Goal: Task Accomplishment & Management: Manage account settings

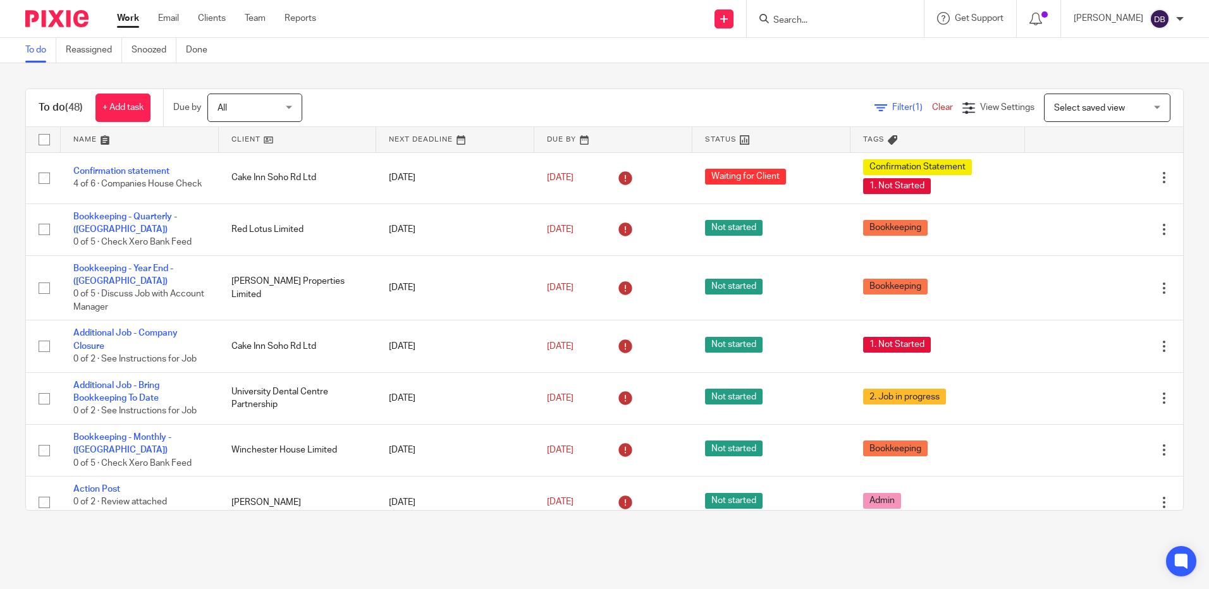
click at [1140, 537] on main "To do Reassigned Snoozed Done To do (48) + Add task Due by All All Today Tomorr…" at bounding box center [604, 294] width 1209 height 589
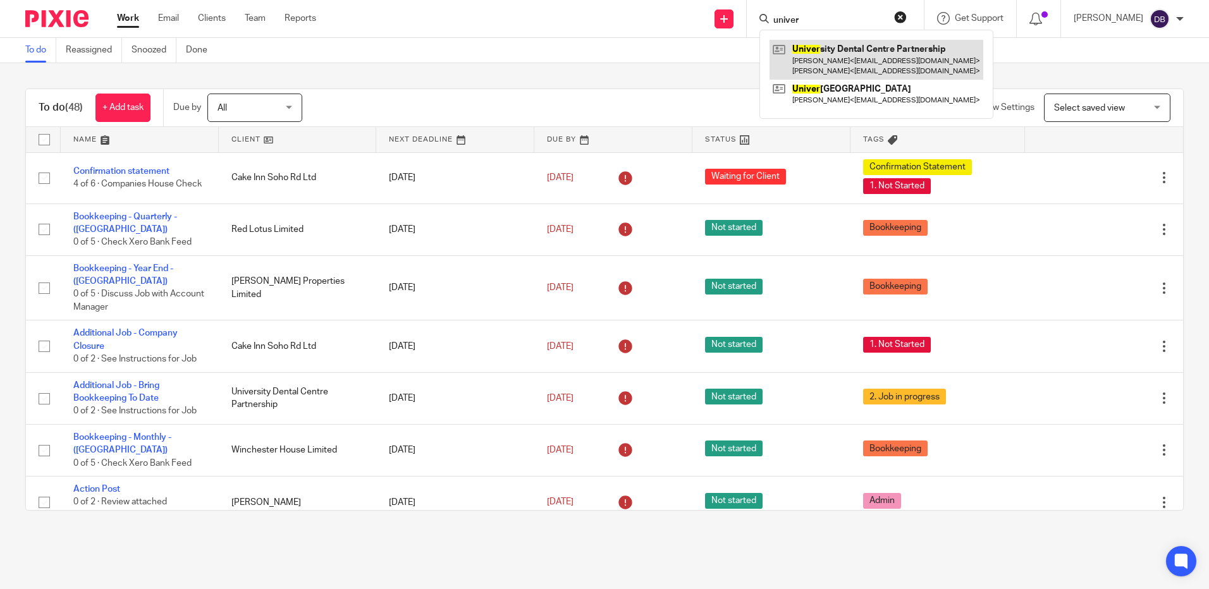
type input "univer"
click at [855, 73] on link at bounding box center [876, 59] width 214 height 39
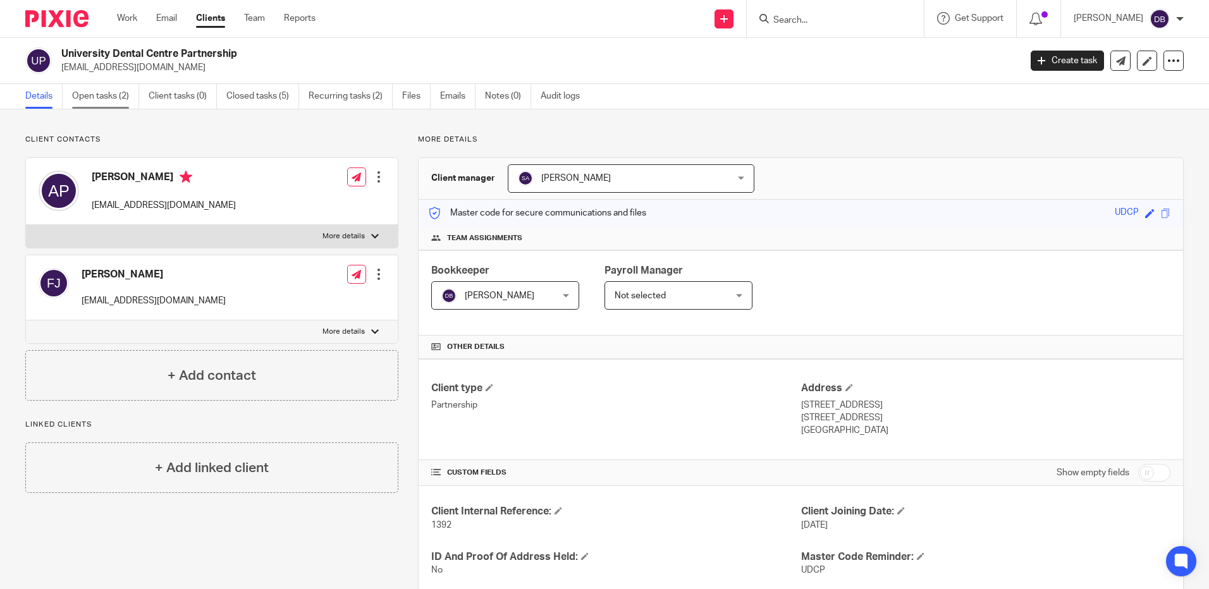
click at [124, 102] on link "Open tasks (2)" at bounding box center [105, 96] width 67 height 25
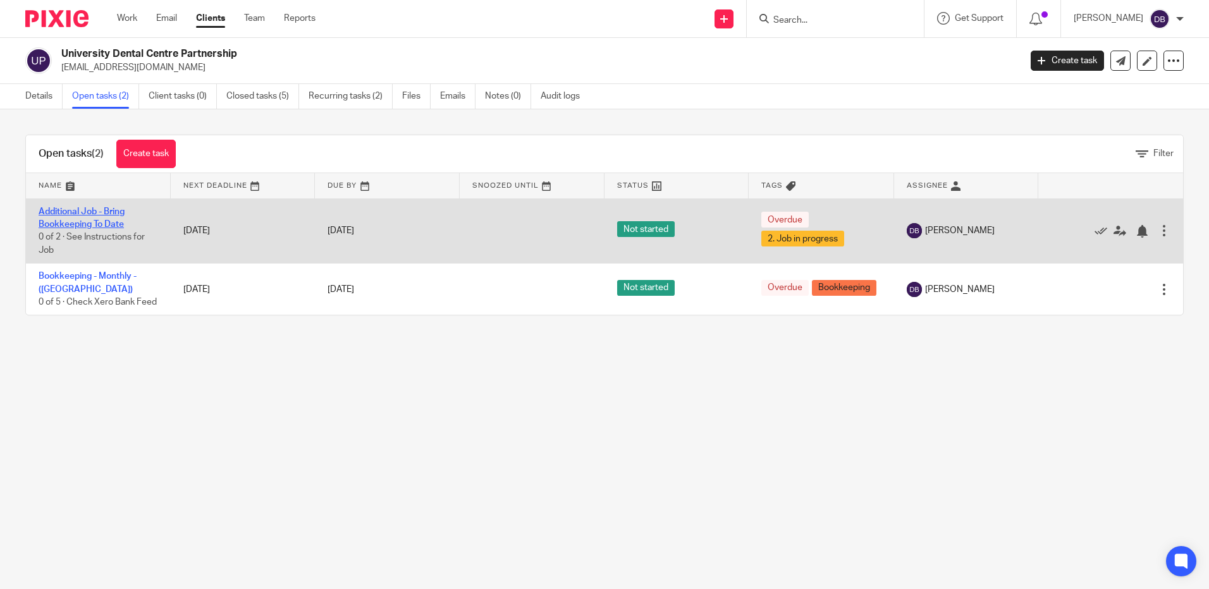
click at [90, 219] on link "Additional Job - Bring Bookkeeping To Date" at bounding box center [82, 217] width 86 height 21
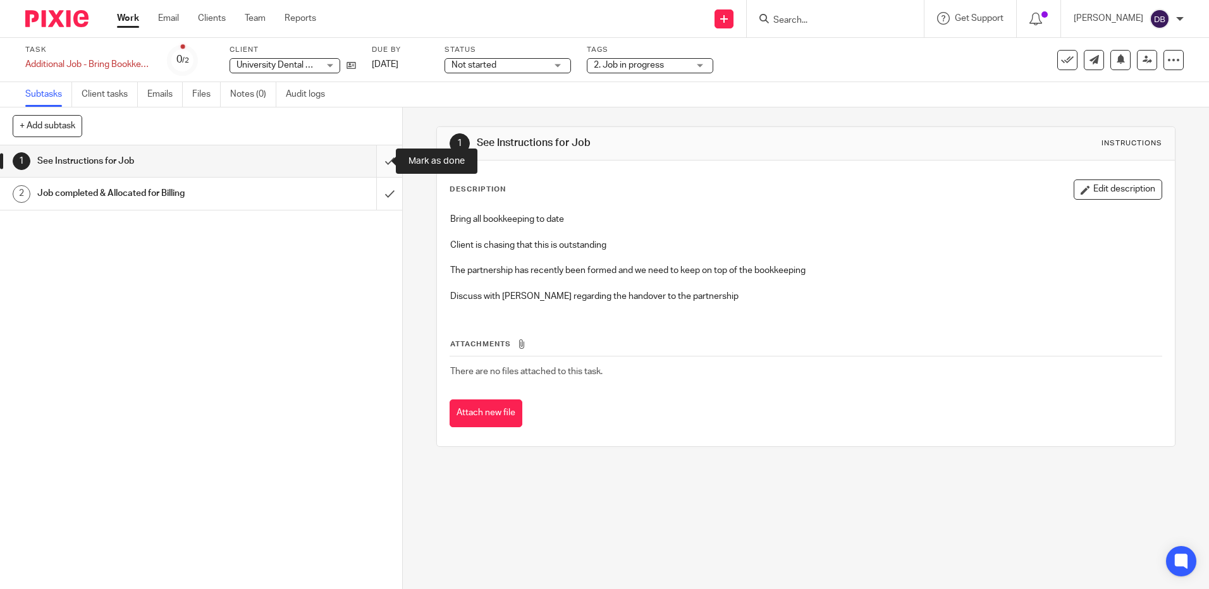
click at [373, 163] on input "submit" at bounding box center [201, 161] width 402 height 32
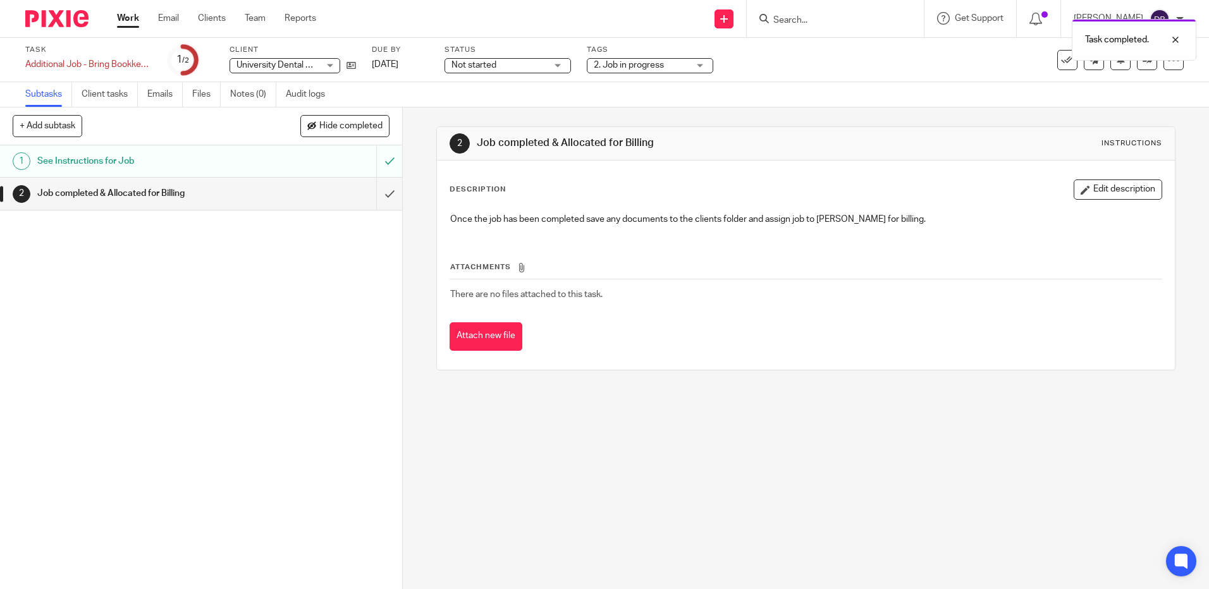
click at [485, 67] on span "Not started" at bounding box center [473, 65] width 45 height 9
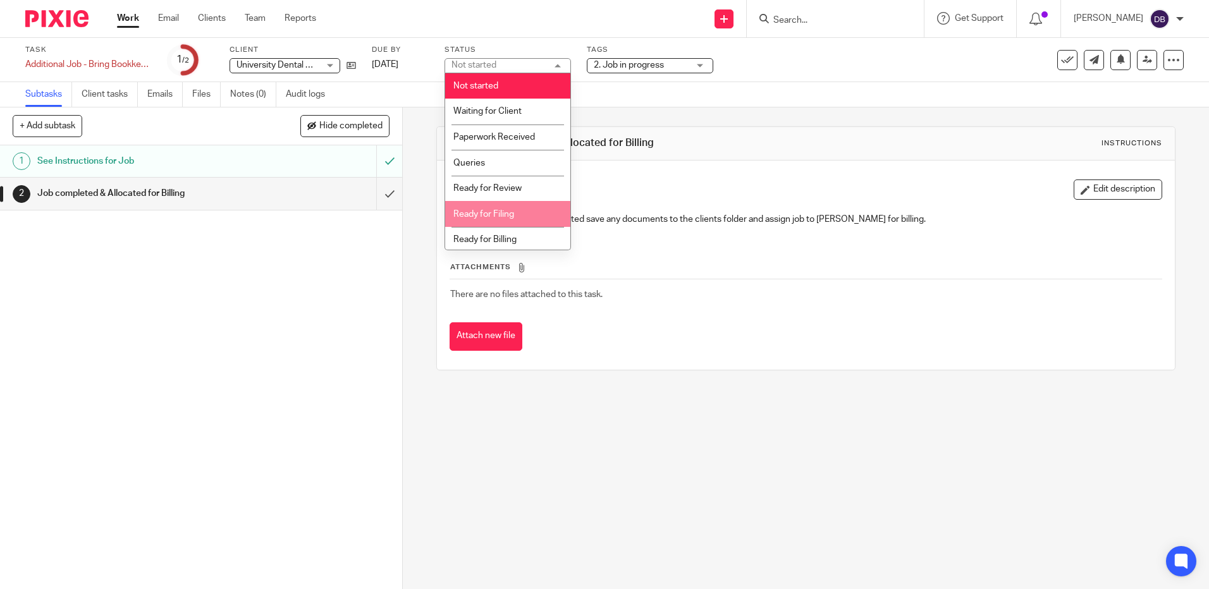
scroll to position [3, 0]
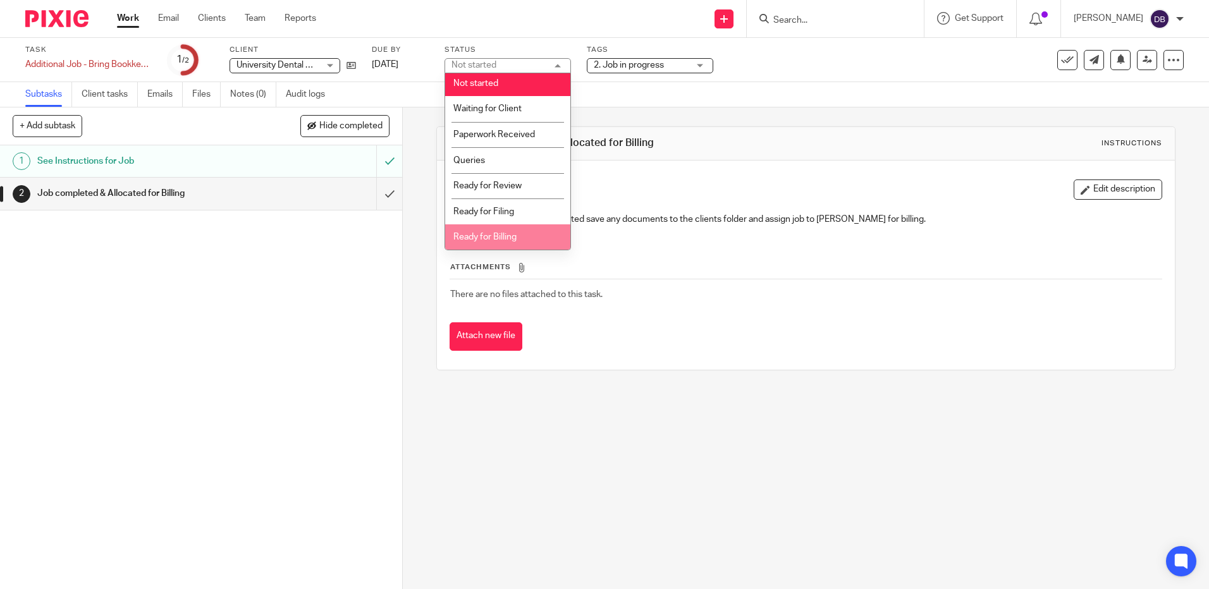
click at [513, 228] on li "Ready for Billing" at bounding box center [507, 237] width 125 height 26
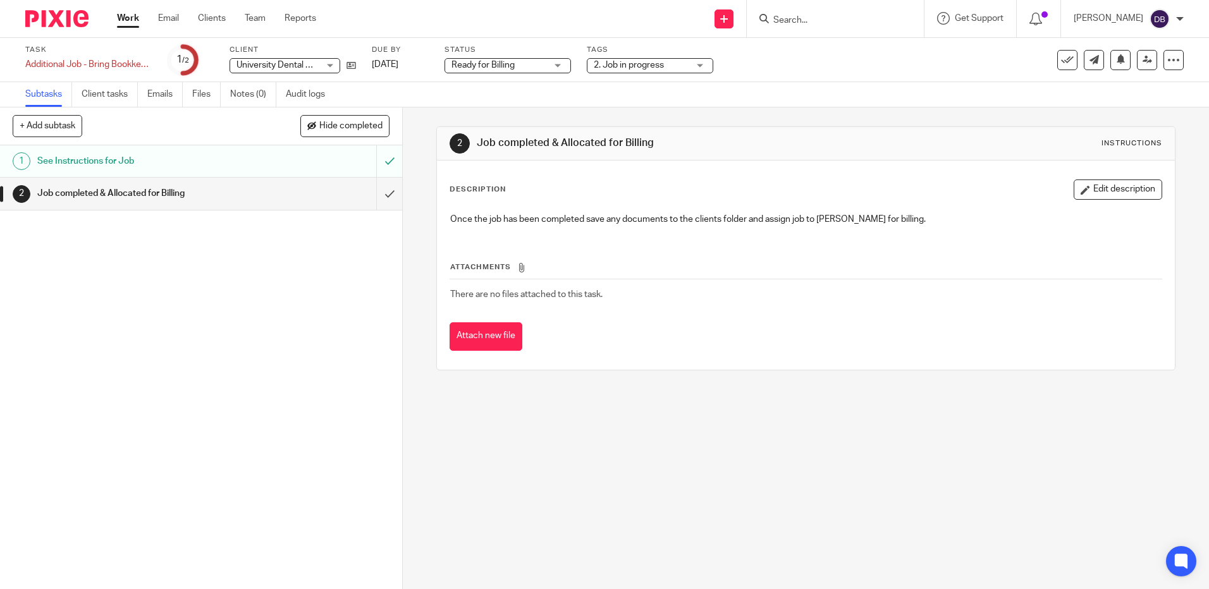
click at [681, 63] on span "2. Job in progress" at bounding box center [641, 65] width 95 height 13
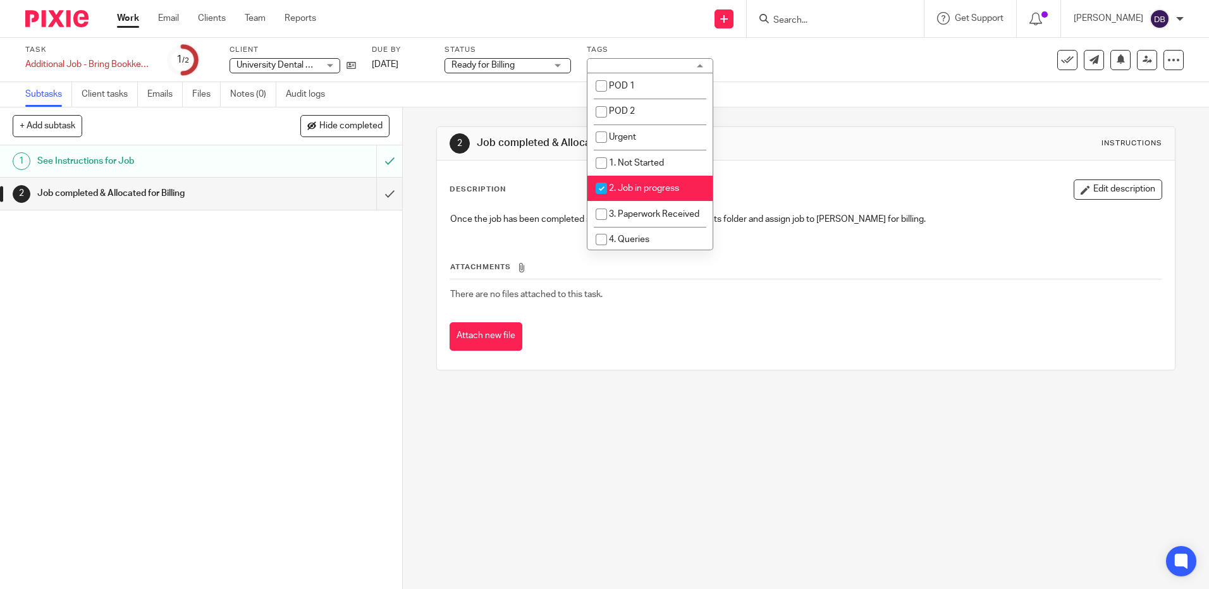
click at [632, 193] on li "2. Job in progress" at bounding box center [649, 189] width 125 height 26
checkbox input "false"
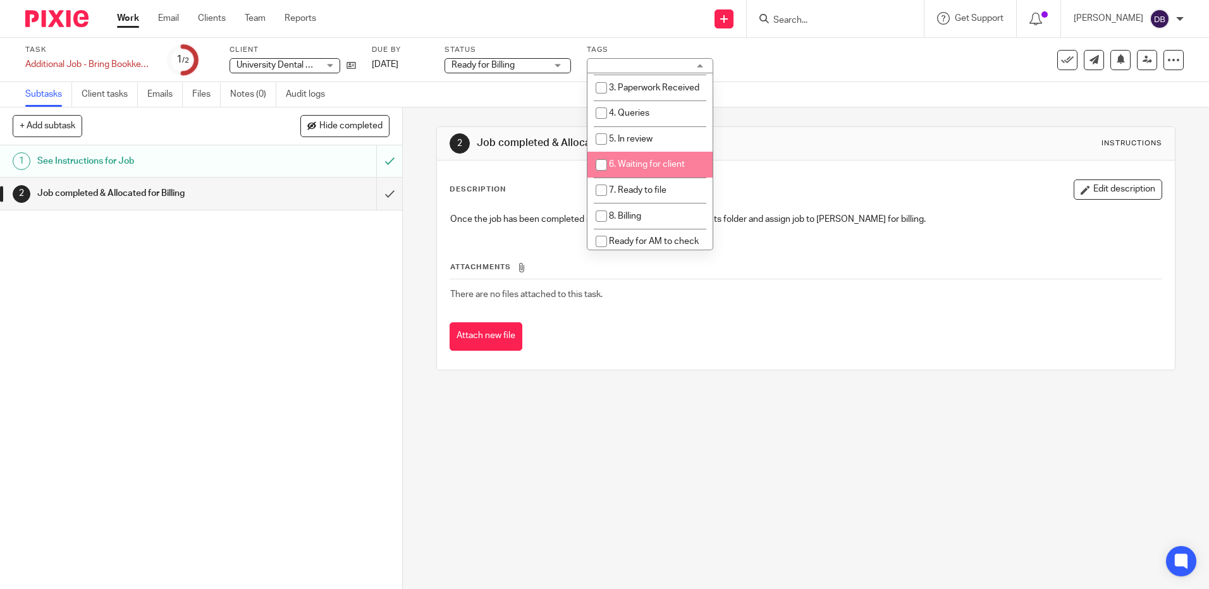
scroll to position [190, 0]
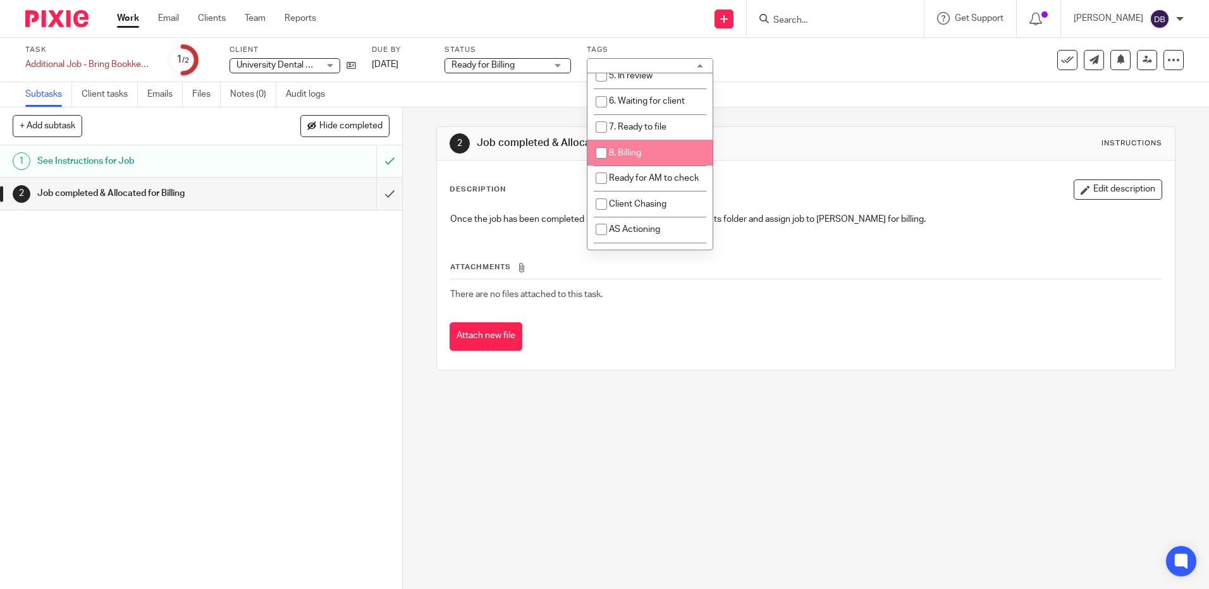
click at [676, 156] on li "8. Billing" at bounding box center [649, 153] width 125 height 26
checkbox input "true"
click at [931, 54] on div "Task Additional Job - Bring Bookkeeping To Date Save Additional Job - Bring Boo…" at bounding box center [507, 60] width 965 height 30
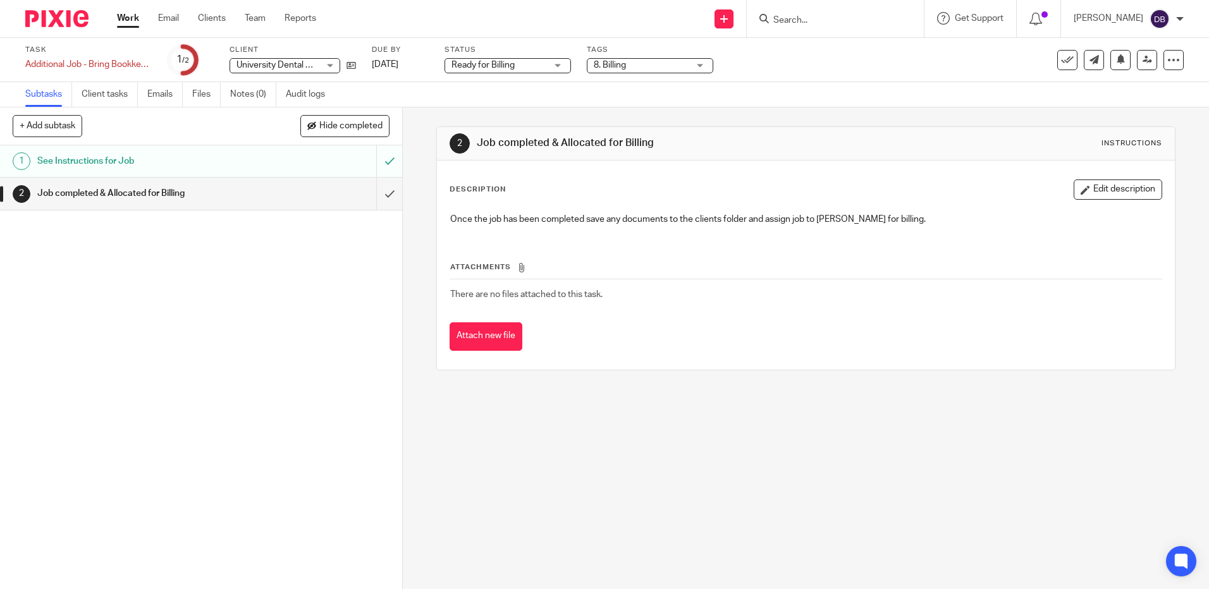
click at [619, 60] on span "8. Billing" at bounding box center [641, 65] width 95 height 13
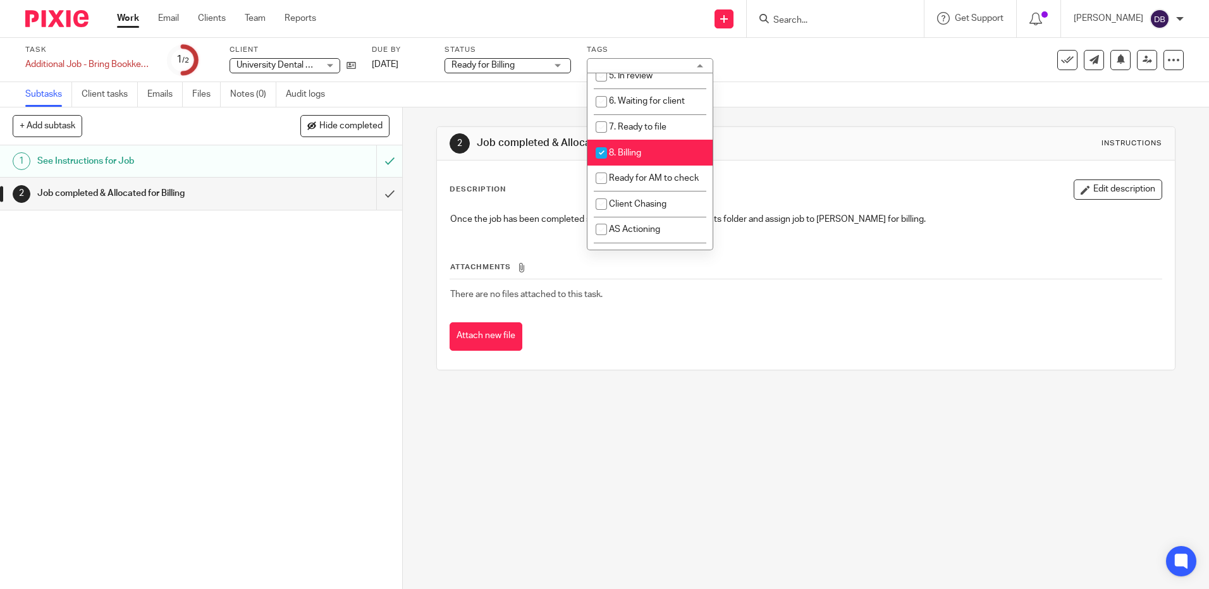
click at [674, 131] on li "7. Ready to file" at bounding box center [649, 127] width 125 height 26
checkbox input "true"
click at [657, 155] on li "8. Billing" at bounding box center [649, 153] width 125 height 26
checkbox input "false"
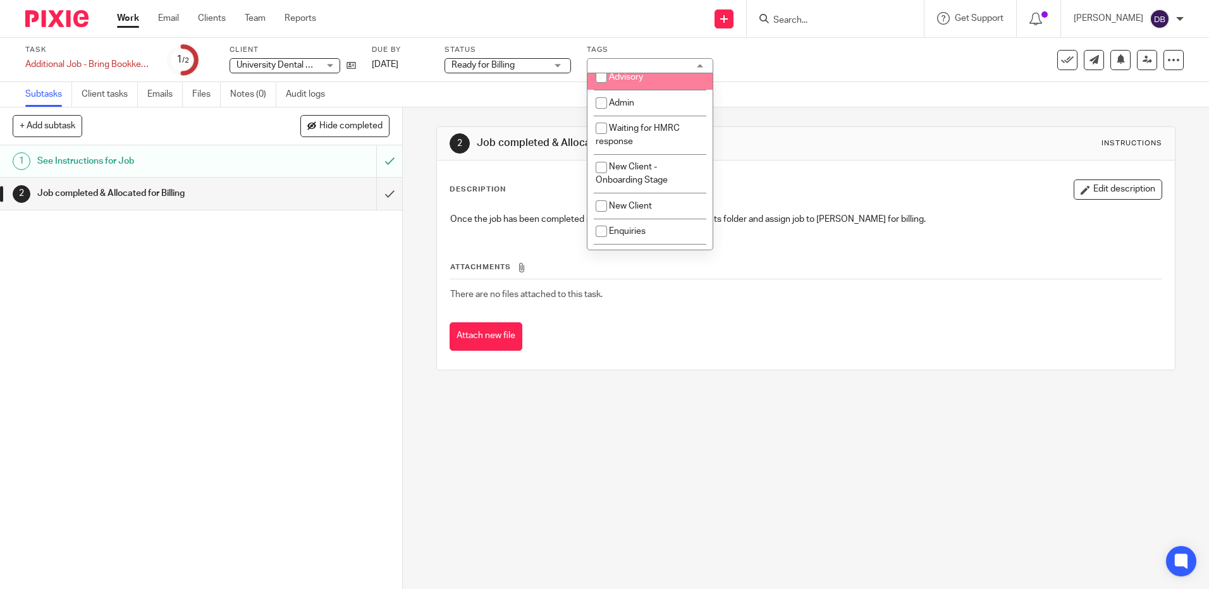
scroll to position [632, 0]
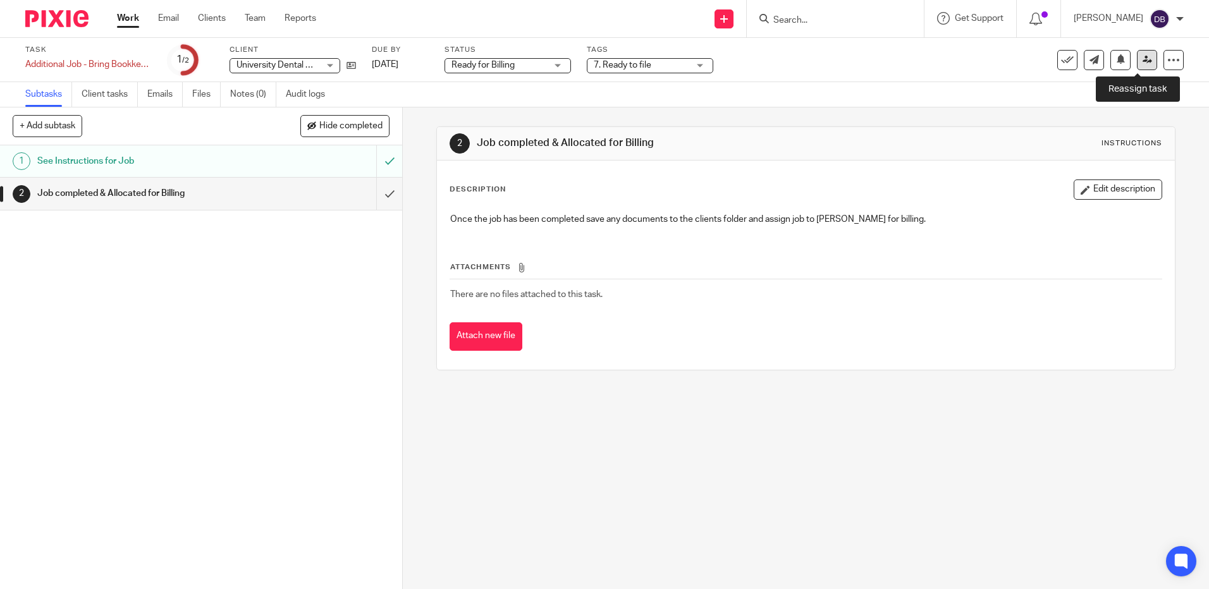
click at [1142, 55] on icon at bounding box center [1146, 59] width 9 height 9
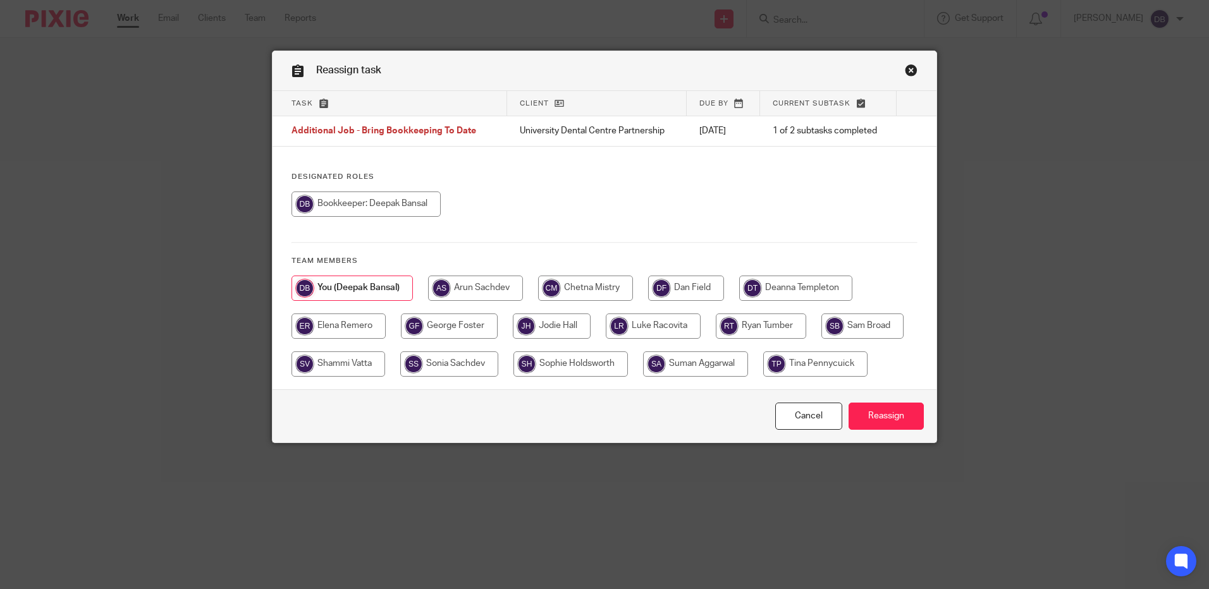
click at [772, 286] on input "radio" at bounding box center [795, 288] width 113 height 25
radio input "true"
click at [887, 413] on input "Reassign" at bounding box center [885, 416] width 75 height 27
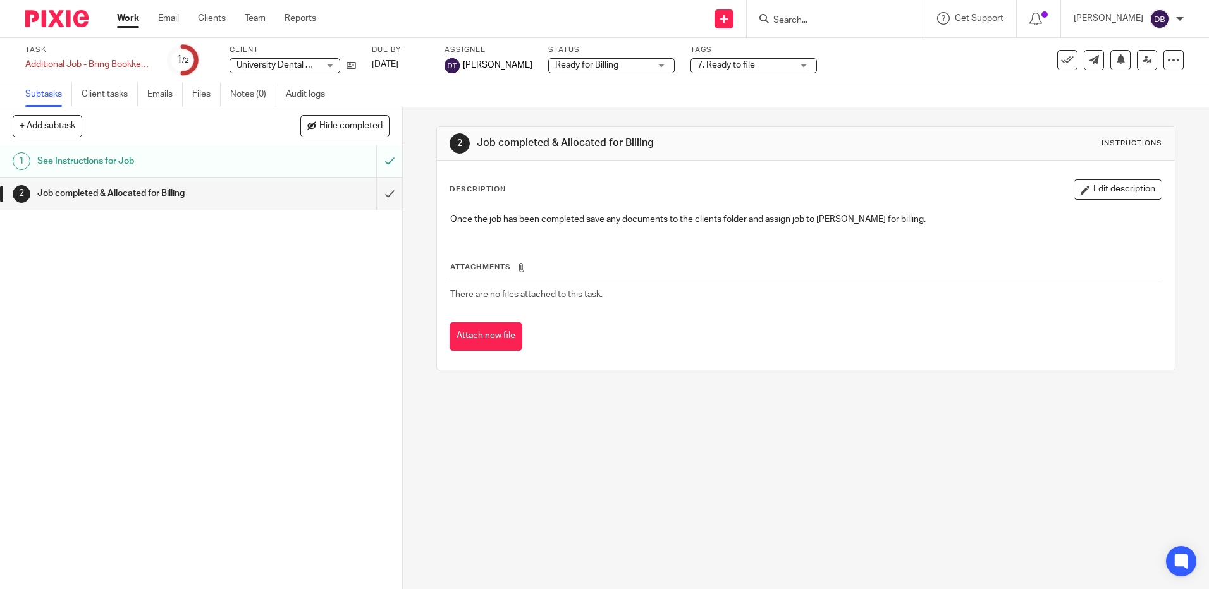
click at [123, 23] on link "Work" at bounding box center [128, 18] width 22 height 13
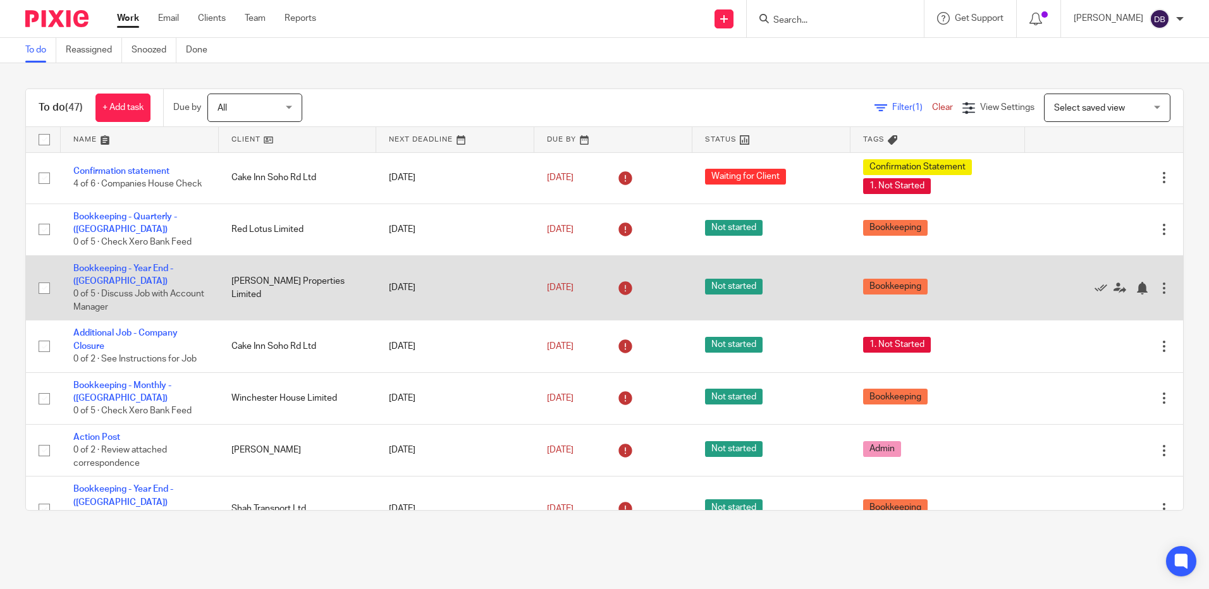
click at [42, 279] on input "checkbox" at bounding box center [44, 288] width 24 height 24
checkbox input "true"
click at [1094, 282] on icon at bounding box center [1100, 288] width 13 height 13
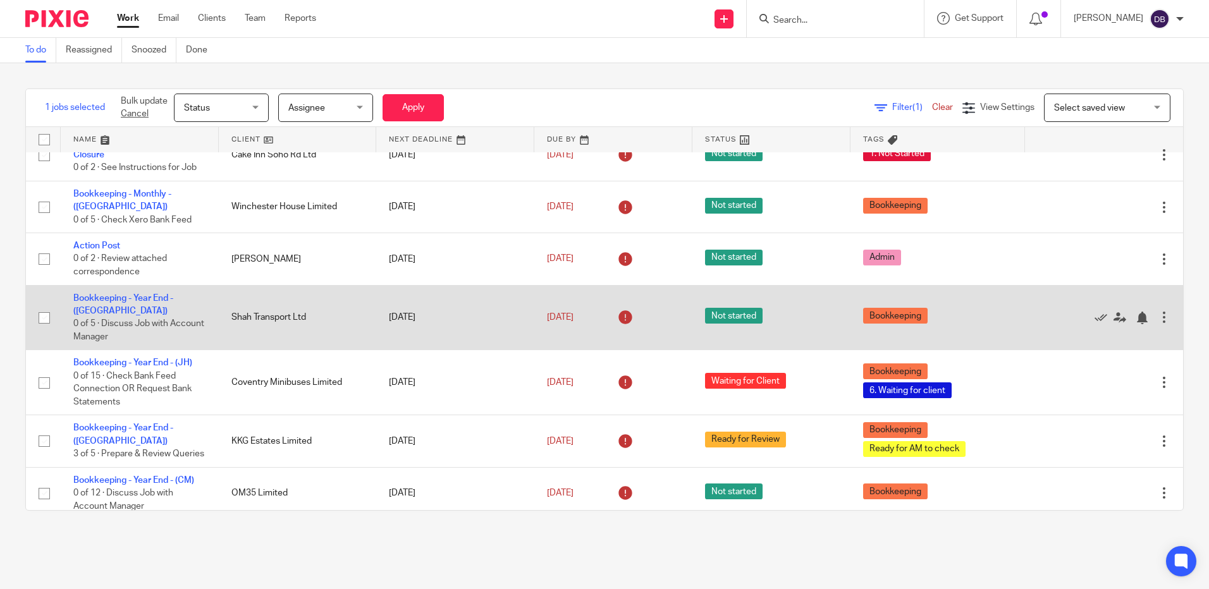
scroll to position [190, 0]
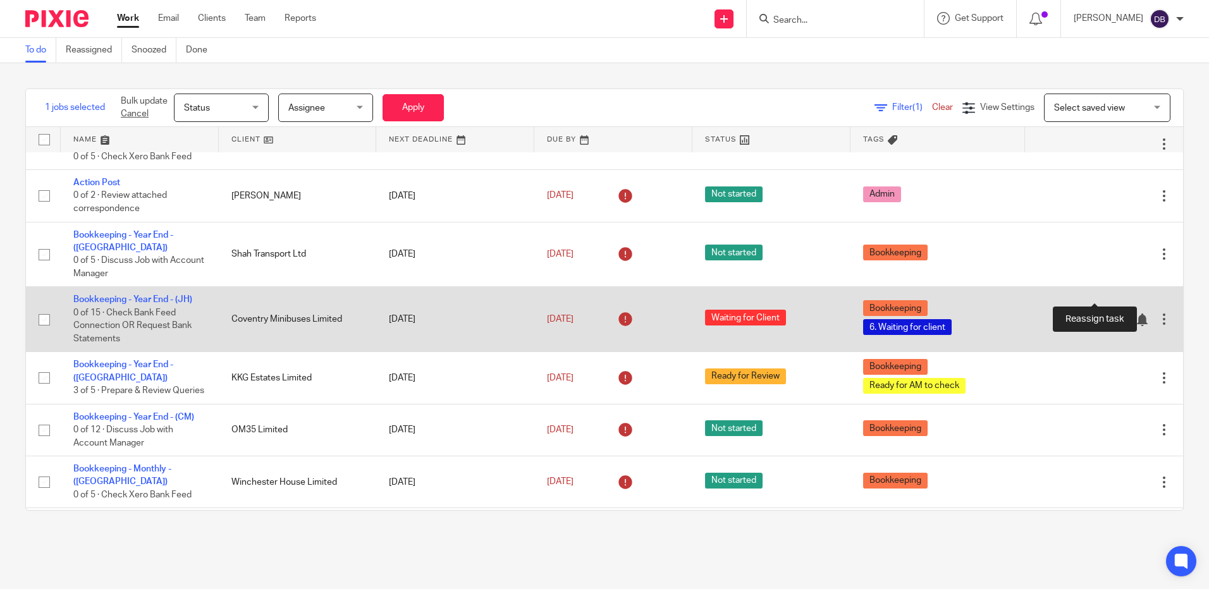
click at [1113, 314] on icon at bounding box center [1119, 320] width 13 height 13
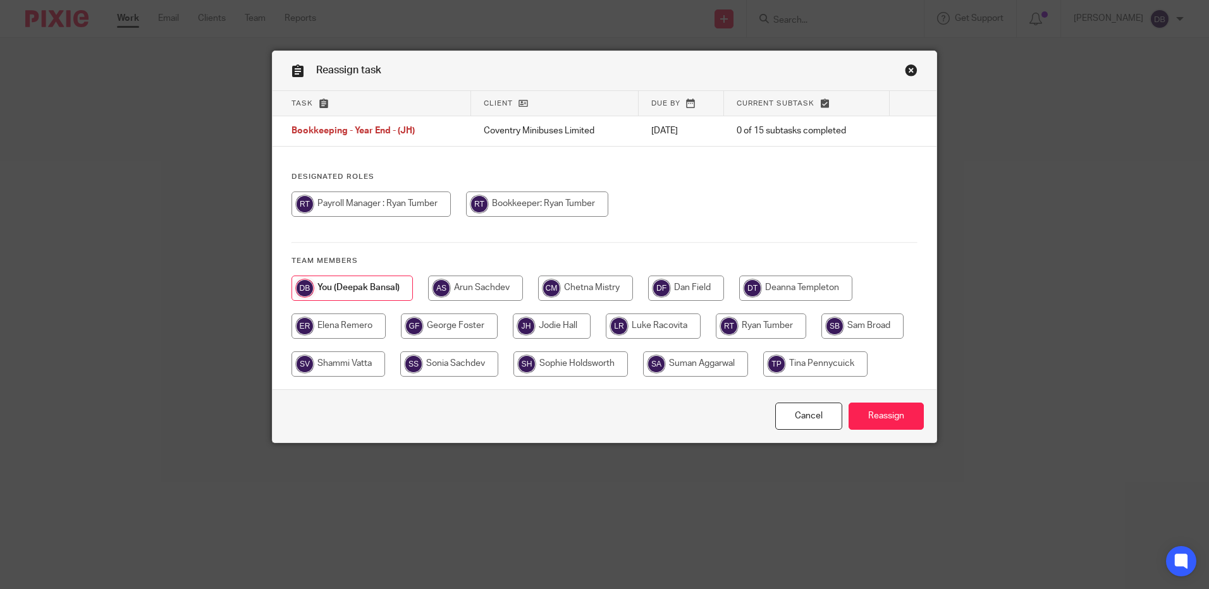
click at [757, 324] on input "radio" at bounding box center [761, 326] width 90 height 25
radio input "true"
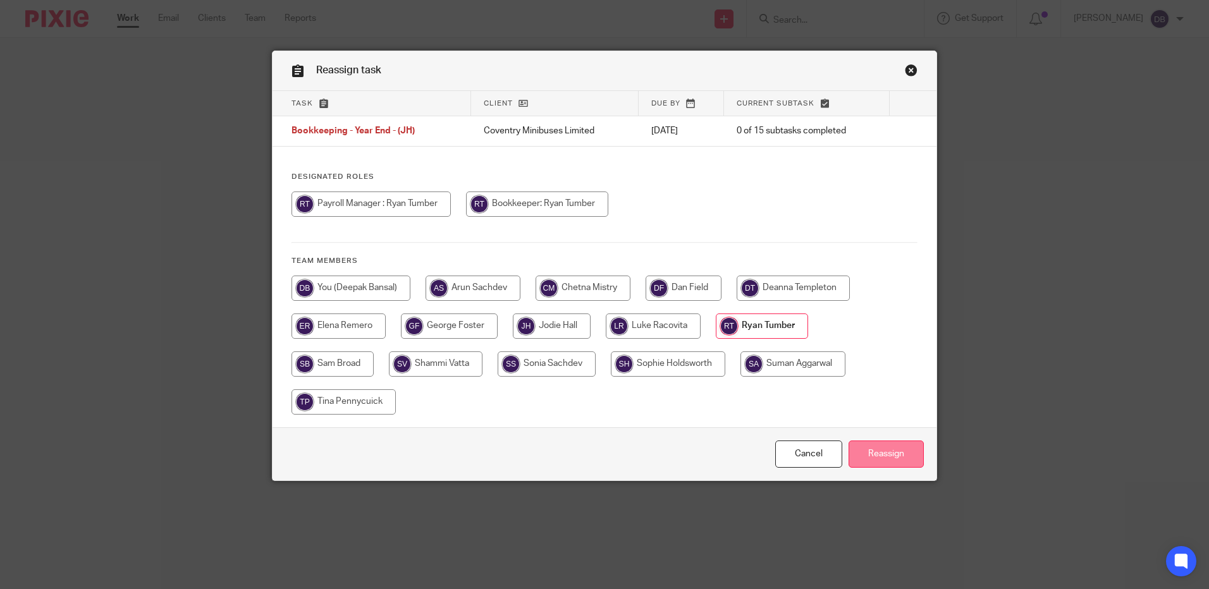
click at [870, 451] on input "Reassign" at bounding box center [885, 454] width 75 height 27
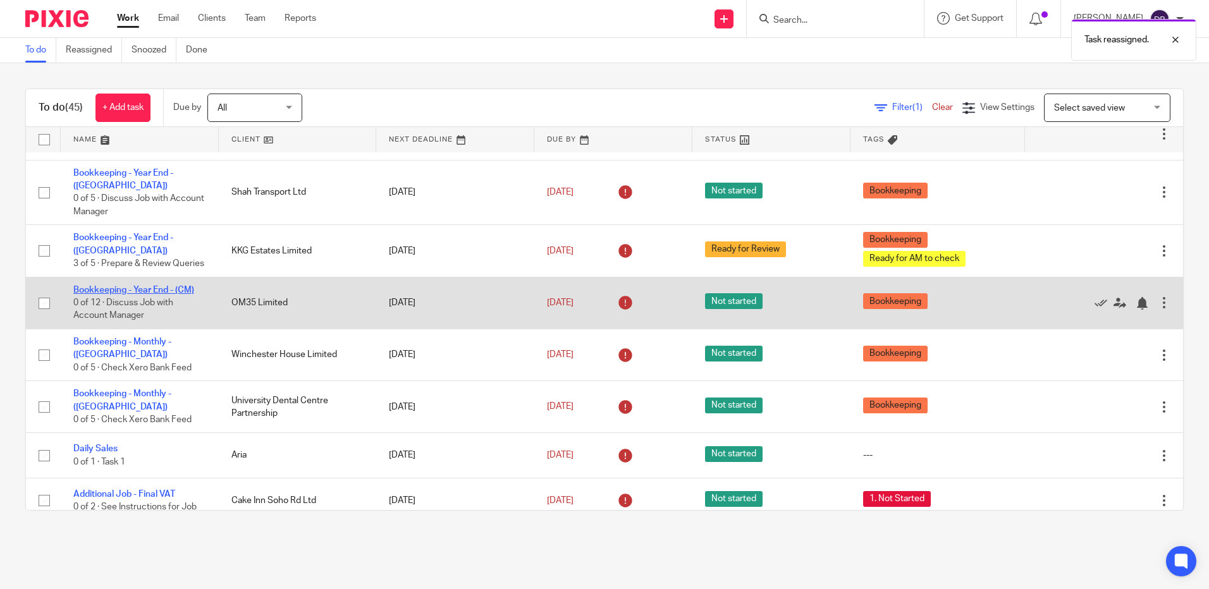
scroll to position [253, 0]
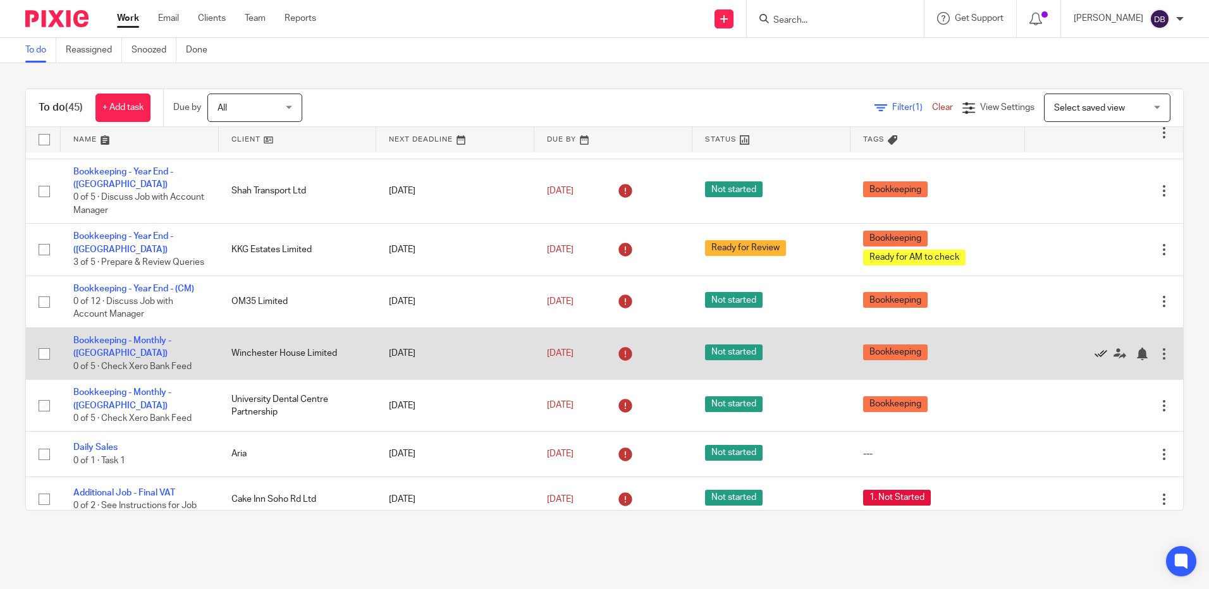
click at [1094, 348] on icon at bounding box center [1100, 354] width 13 height 13
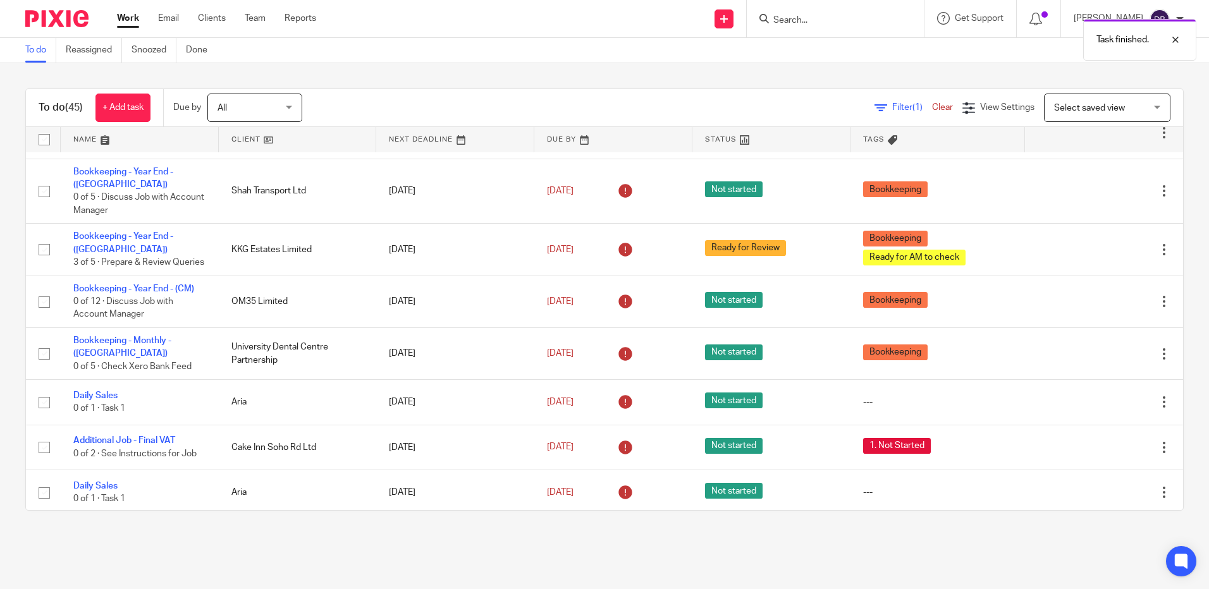
click at [1094, 348] on icon at bounding box center [1100, 354] width 13 height 13
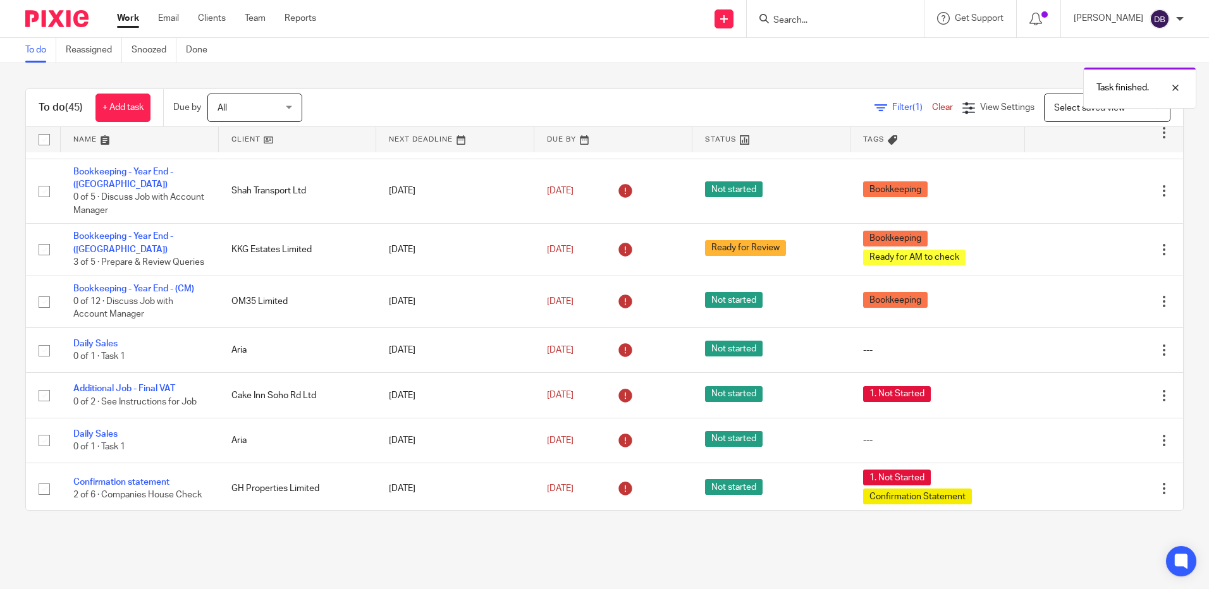
click at [1094, 344] on icon at bounding box center [1100, 350] width 13 height 13
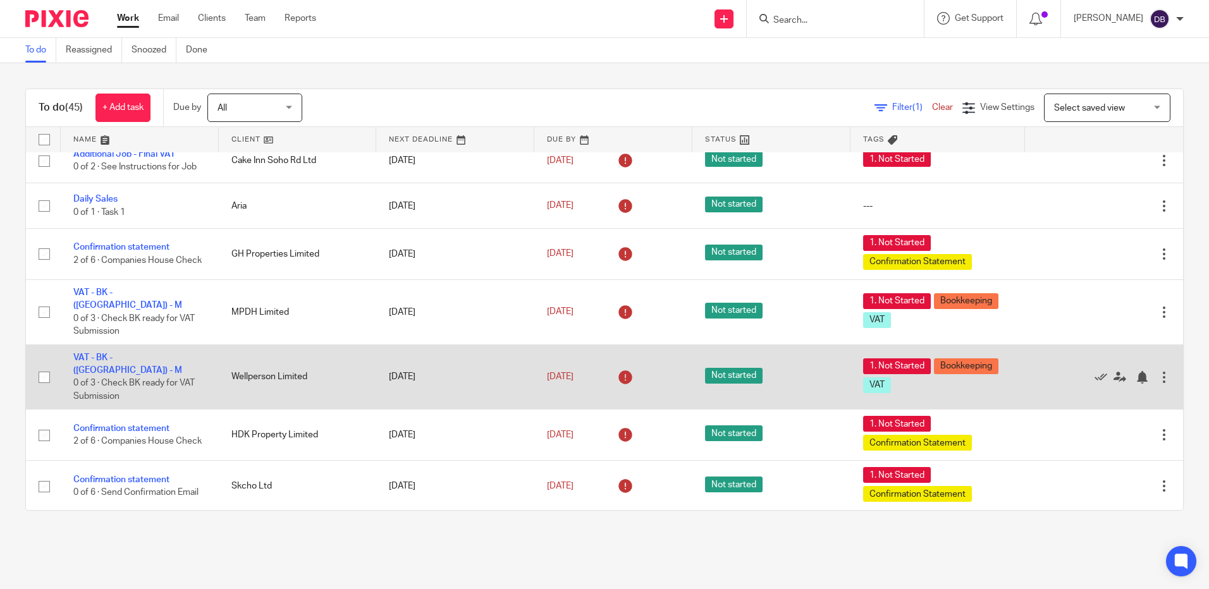
scroll to position [506, 0]
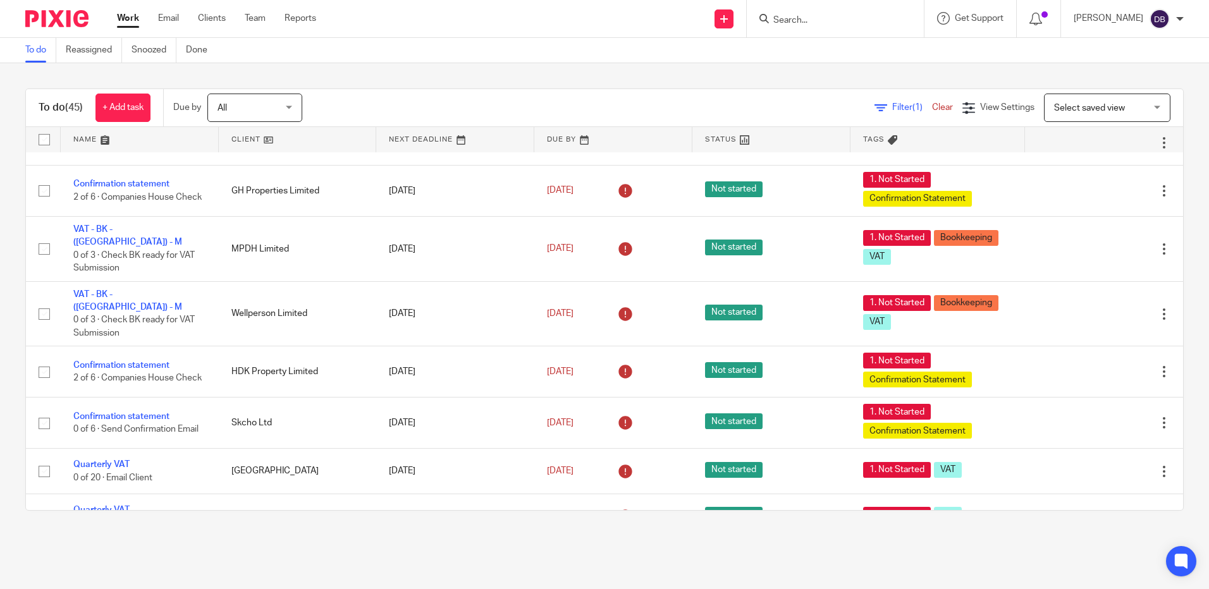
click at [831, 20] on input "Search" at bounding box center [829, 20] width 114 height 11
type input "gh"
click at [822, 64] on link at bounding box center [876, 54] width 214 height 29
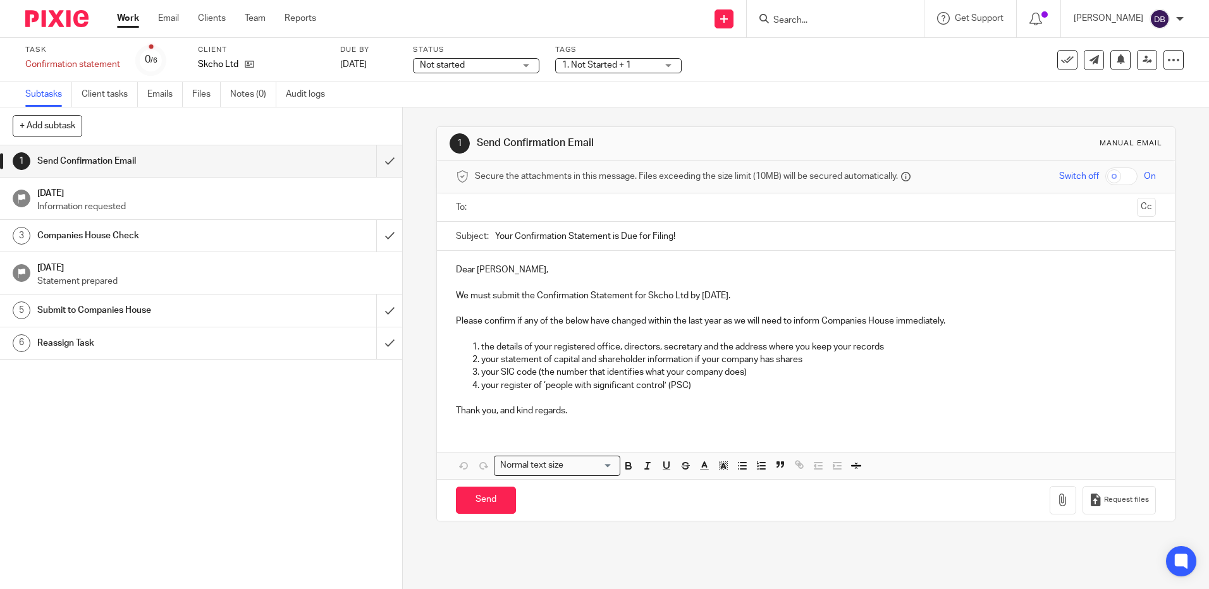
click at [507, 212] on input "text" at bounding box center [805, 207] width 652 height 15
click at [468, 501] on input "Send" at bounding box center [486, 502] width 60 height 27
type input "Sent"
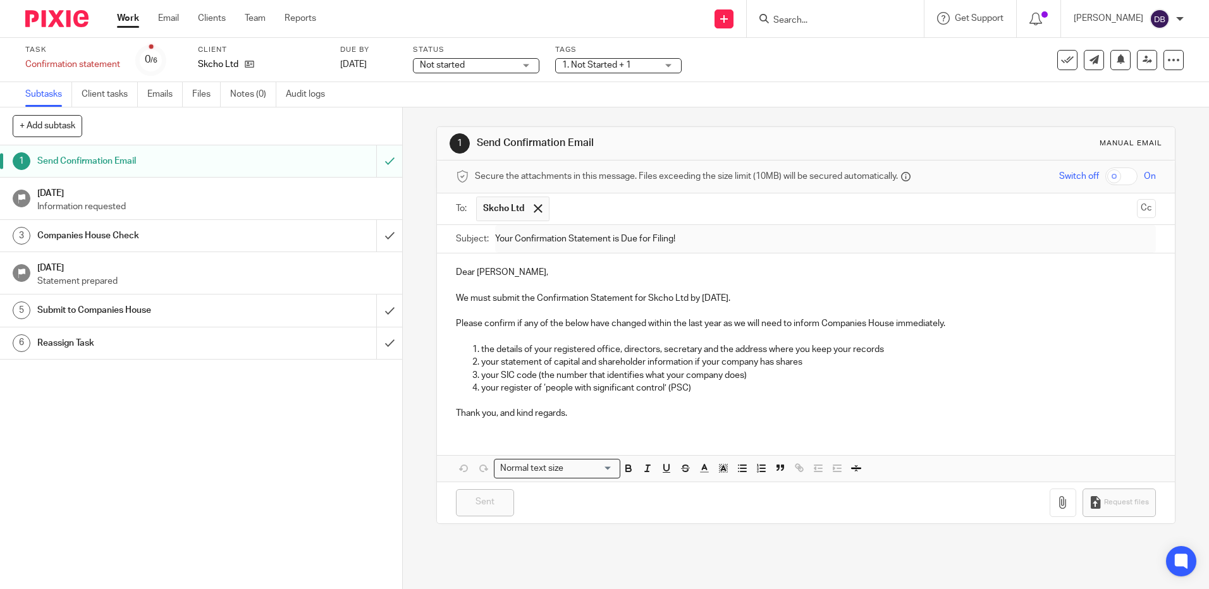
click at [42, 14] on img at bounding box center [56, 18] width 63 height 17
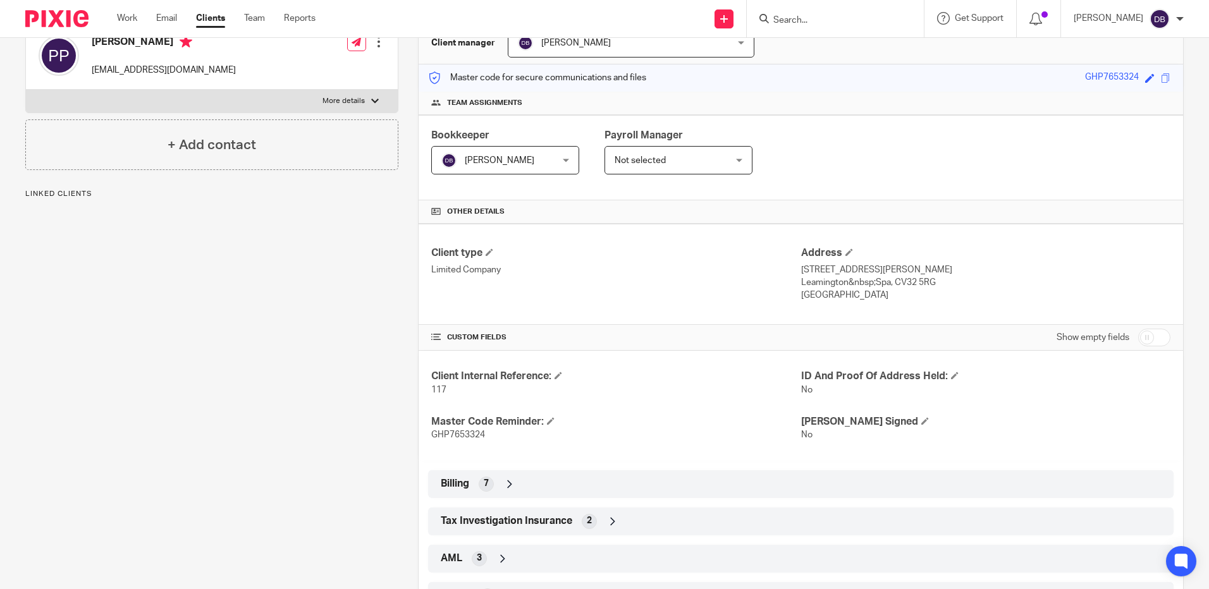
scroll to position [229, 0]
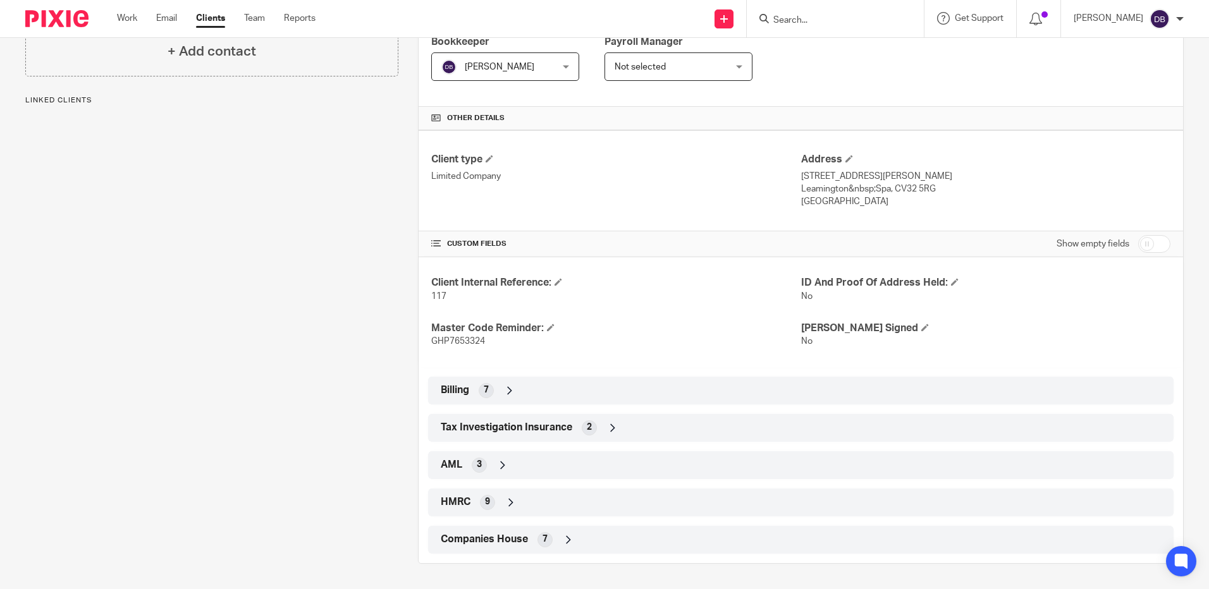
click at [570, 535] on icon at bounding box center [568, 540] width 13 height 13
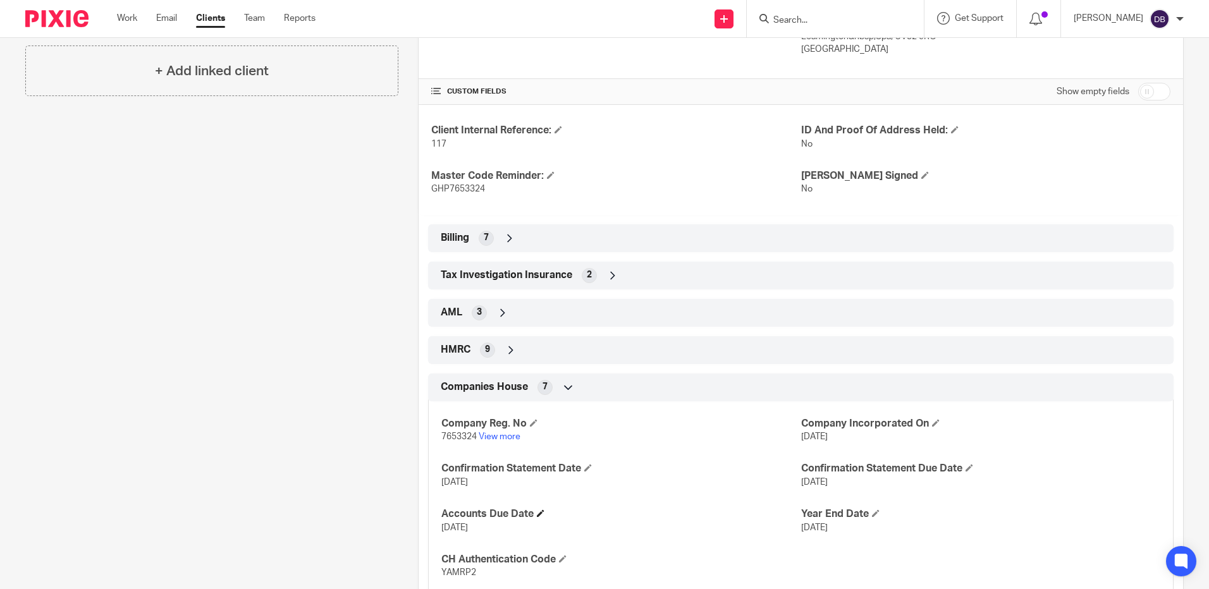
scroll to position [424, 0]
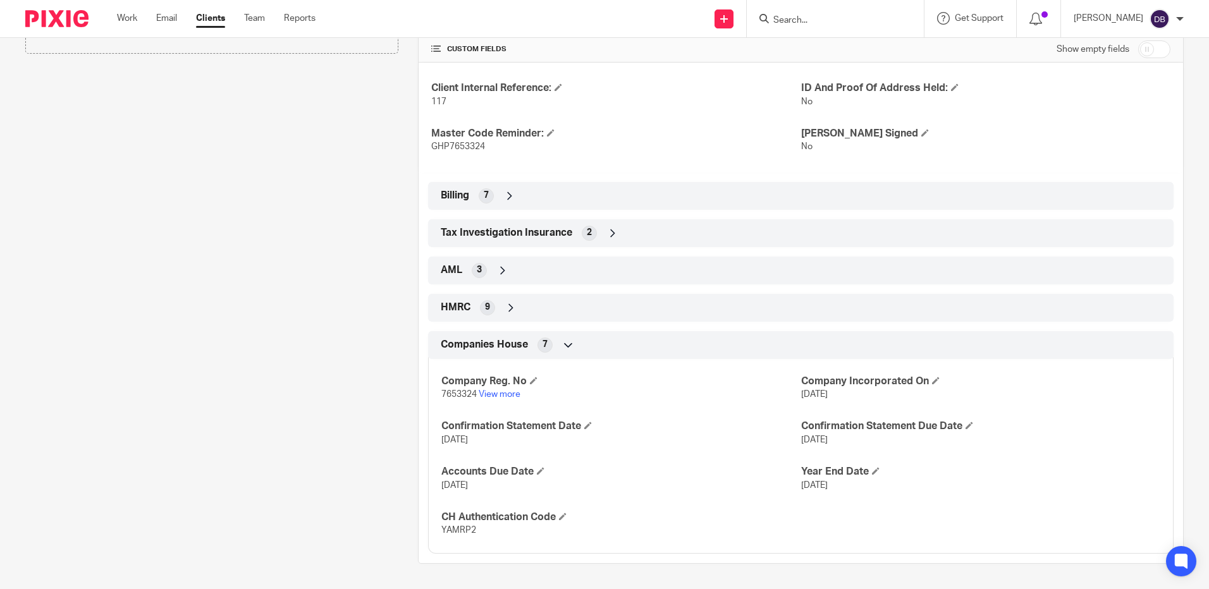
click at [461, 530] on span "YAMRP2" at bounding box center [458, 530] width 35 height 9
copy span "YAMRP2"
click at [448, 393] on span "7653324" at bounding box center [458, 394] width 35 height 9
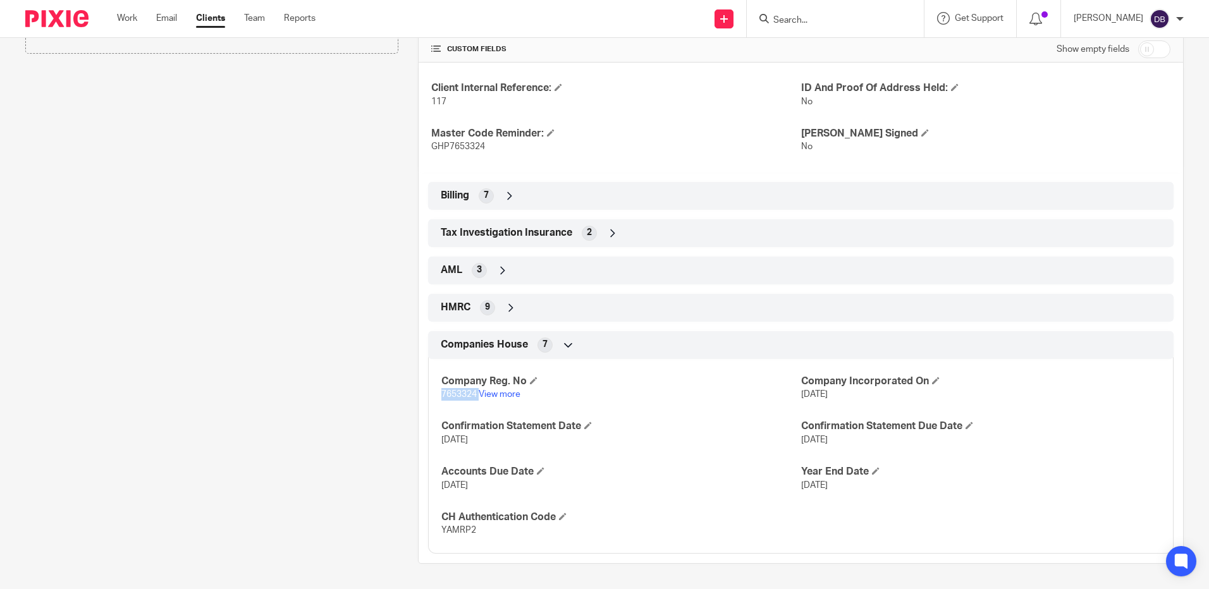
click at [448, 393] on span "7653324" at bounding box center [458, 394] width 35 height 9
copy p "7653324"
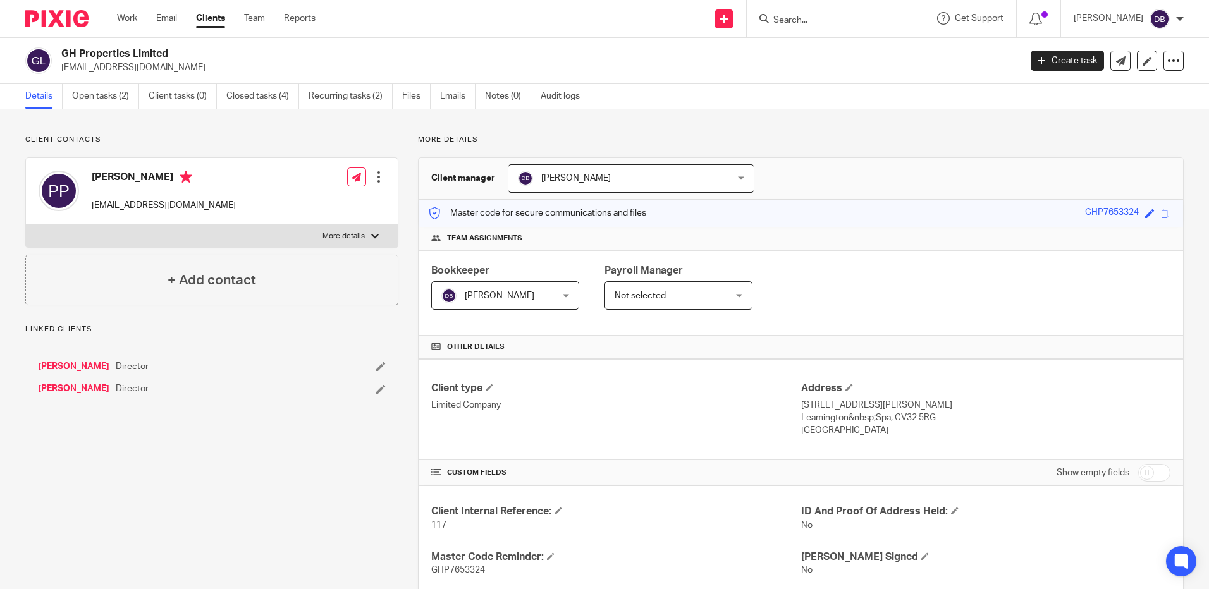
scroll to position [229, 0]
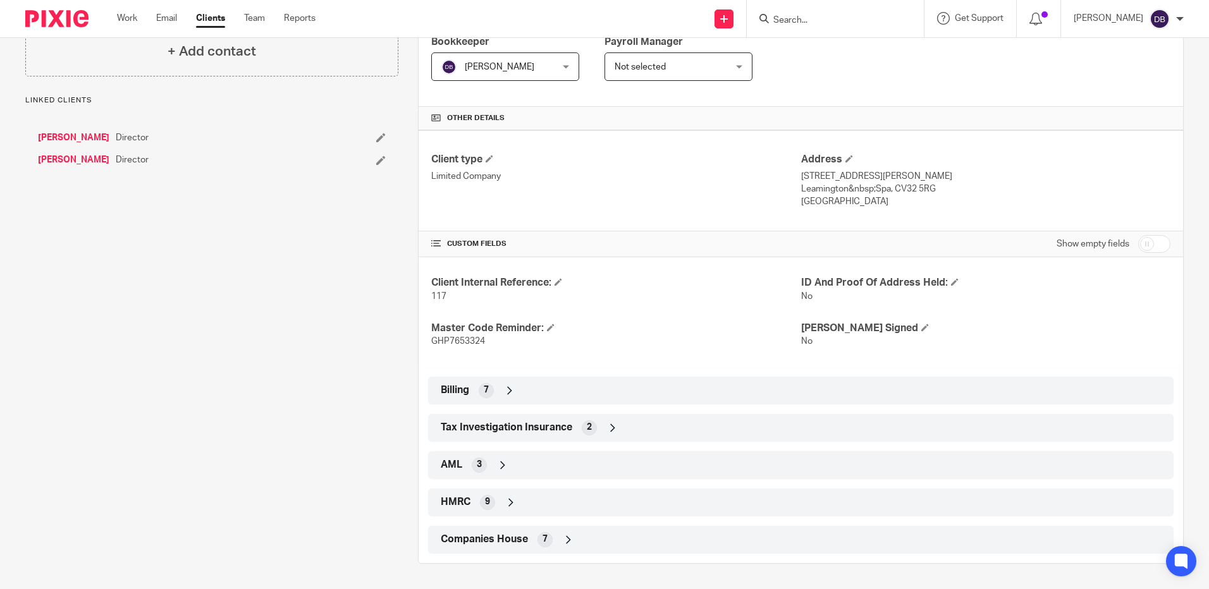
click at [482, 537] on span "Companies House" at bounding box center [484, 539] width 87 height 13
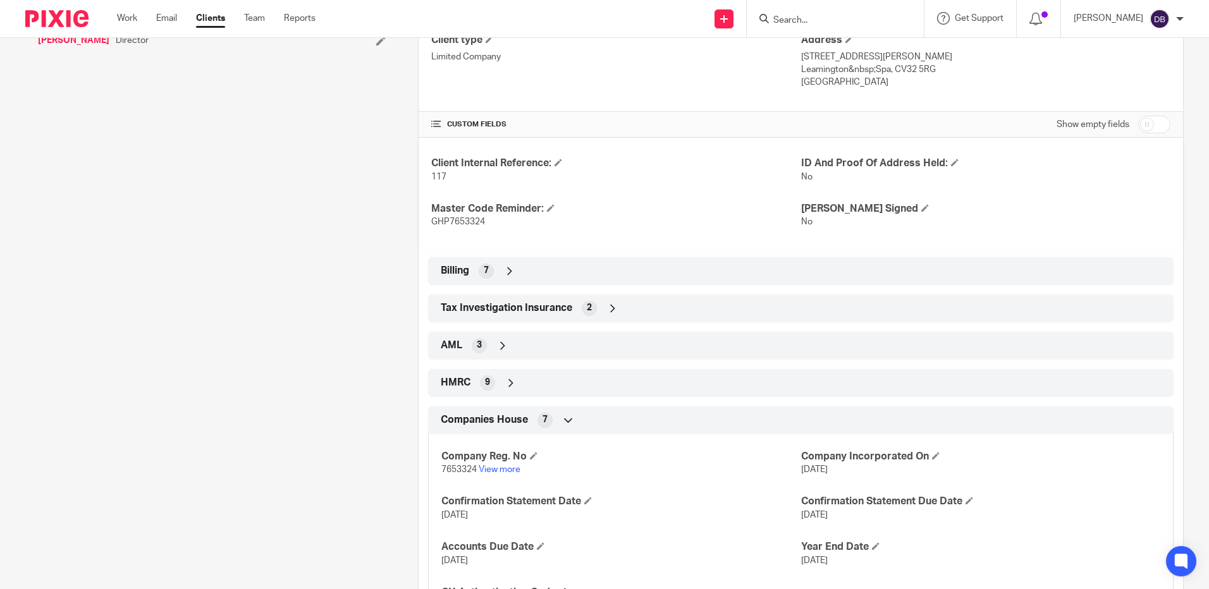
scroll to position [424, 0]
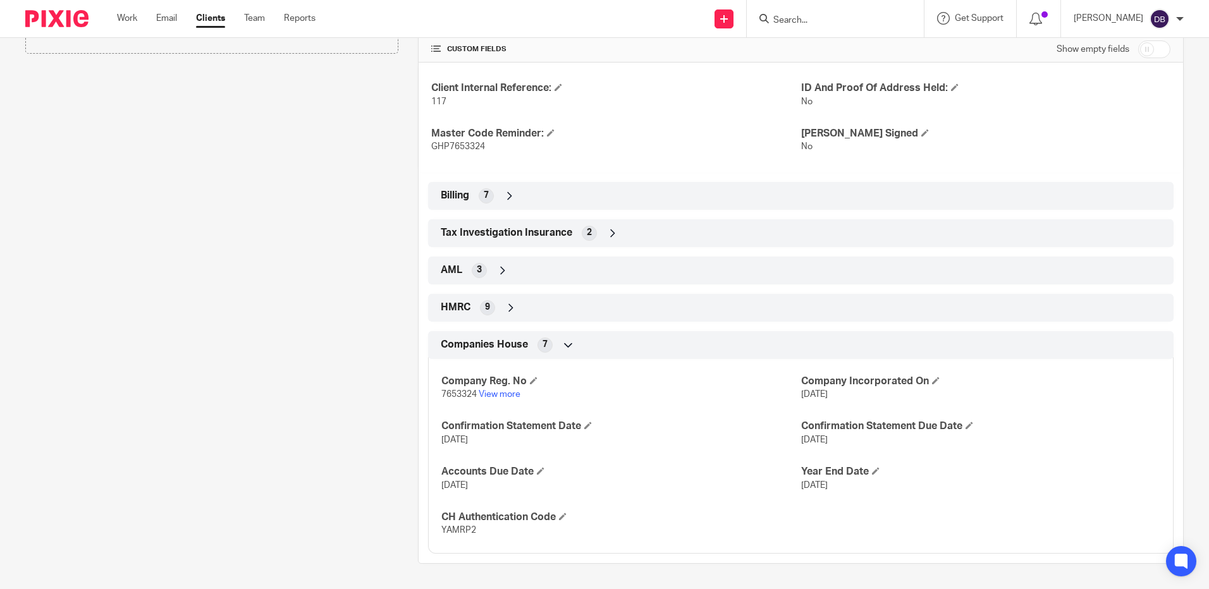
click at [450, 532] on span "YAMRP2" at bounding box center [458, 530] width 35 height 9
copy span "YAMRP2"
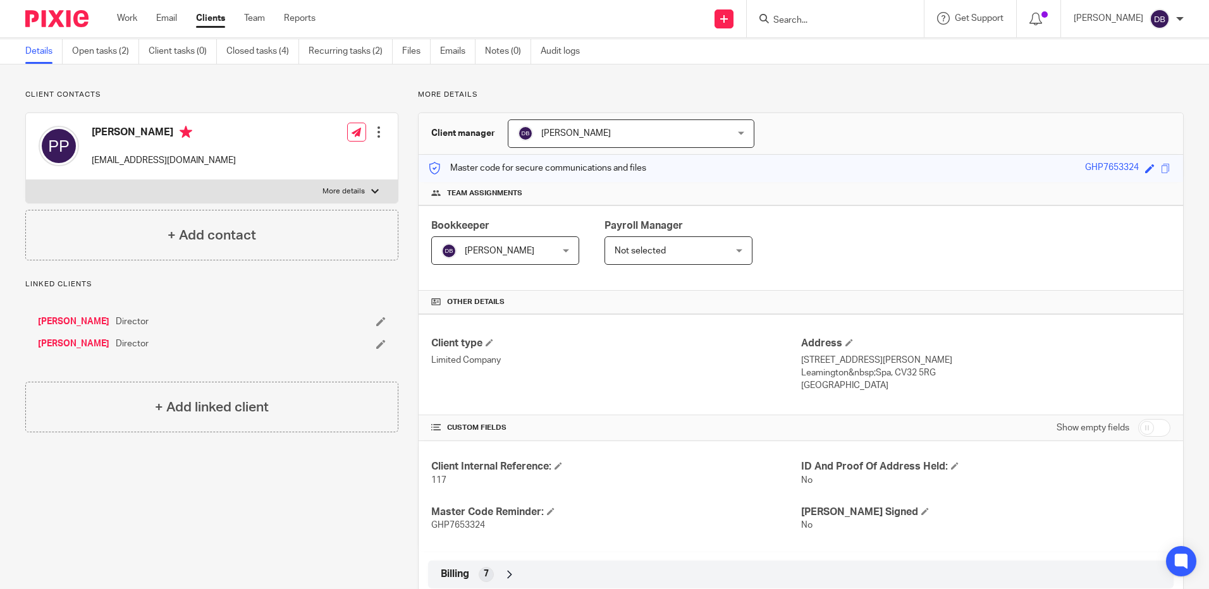
scroll to position [0, 0]
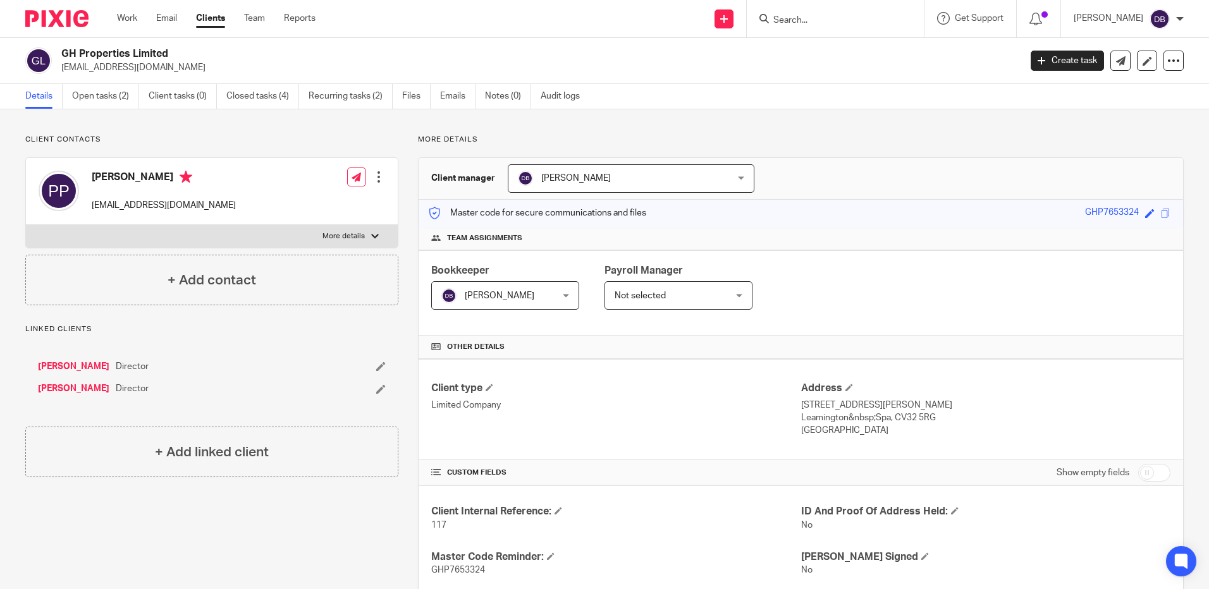
click at [800, 24] on input "Search" at bounding box center [829, 20] width 114 height 11
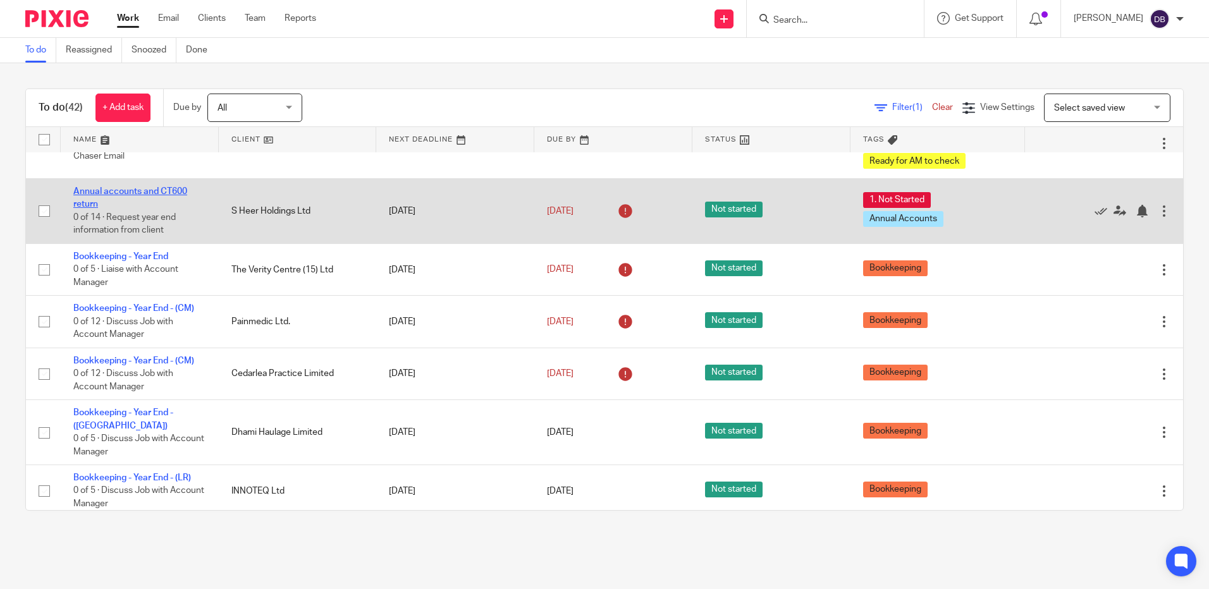
scroll to position [1011, 0]
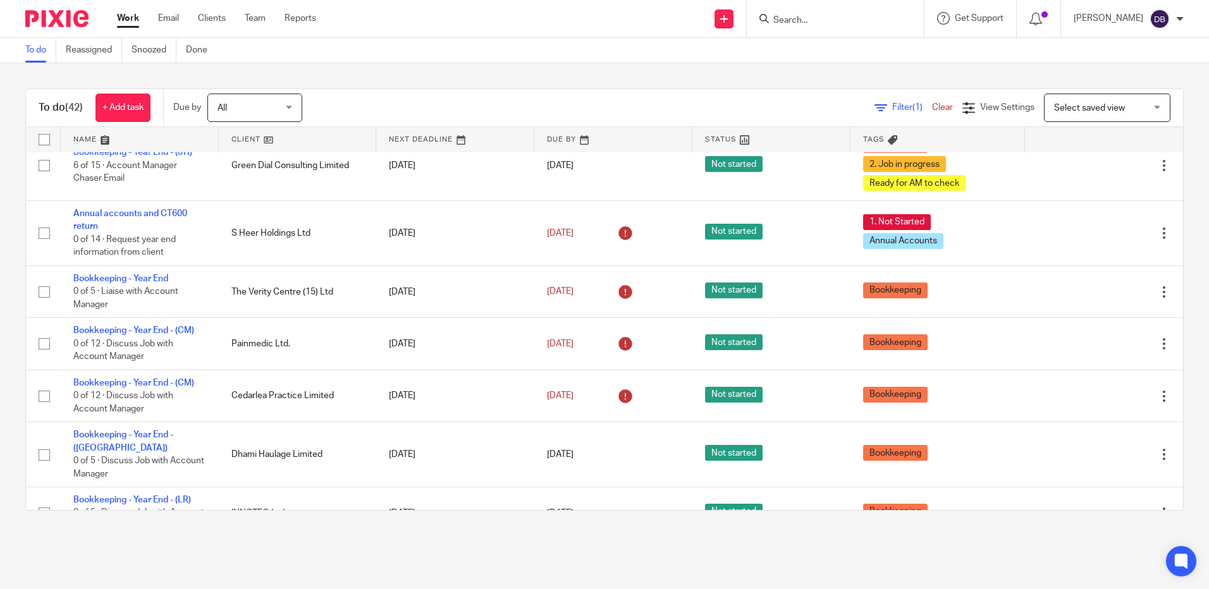
click at [107, 136] on link at bounding box center [140, 139] width 158 height 25
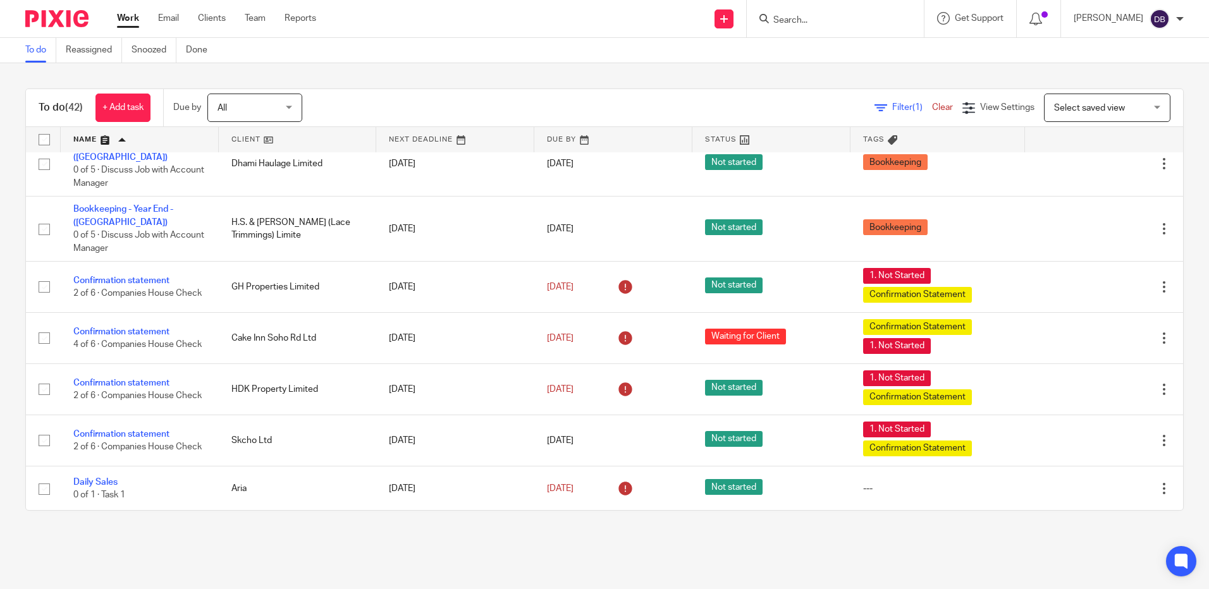
scroll to position [822, 0]
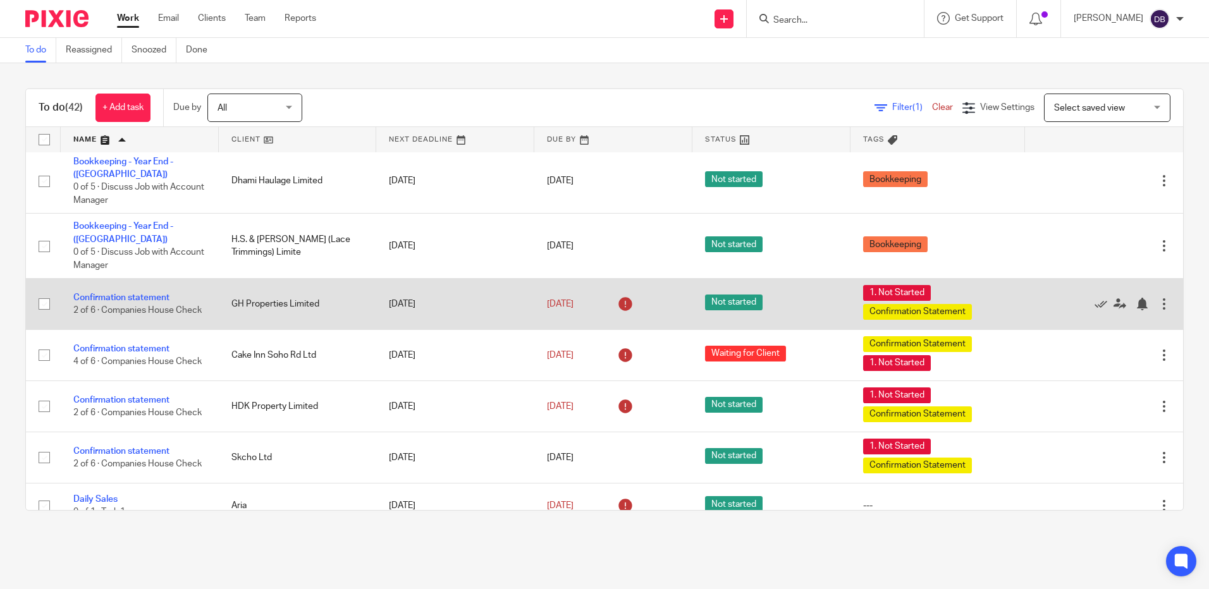
click at [44, 292] on input "checkbox" at bounding box center [44, 304] width 24 height 24
checkbox input "true"
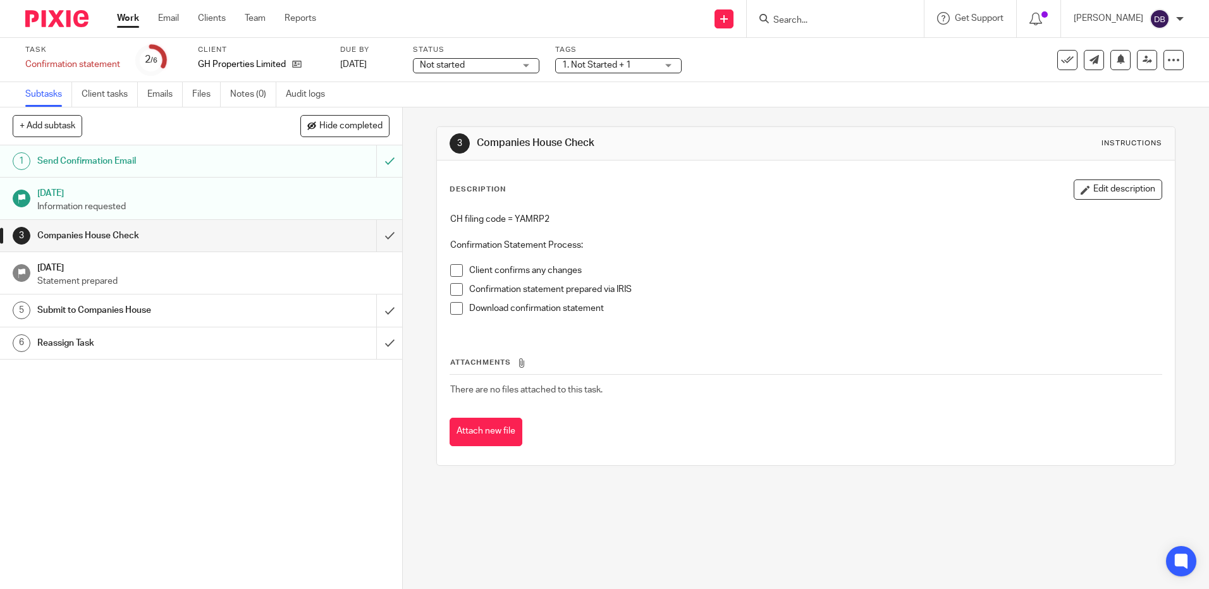
click at [451, 274] on span at bounding box center [456, 270] width 13 height 13
click at [450, 289] on span at bounding box center [456, 289] width 13 height 13
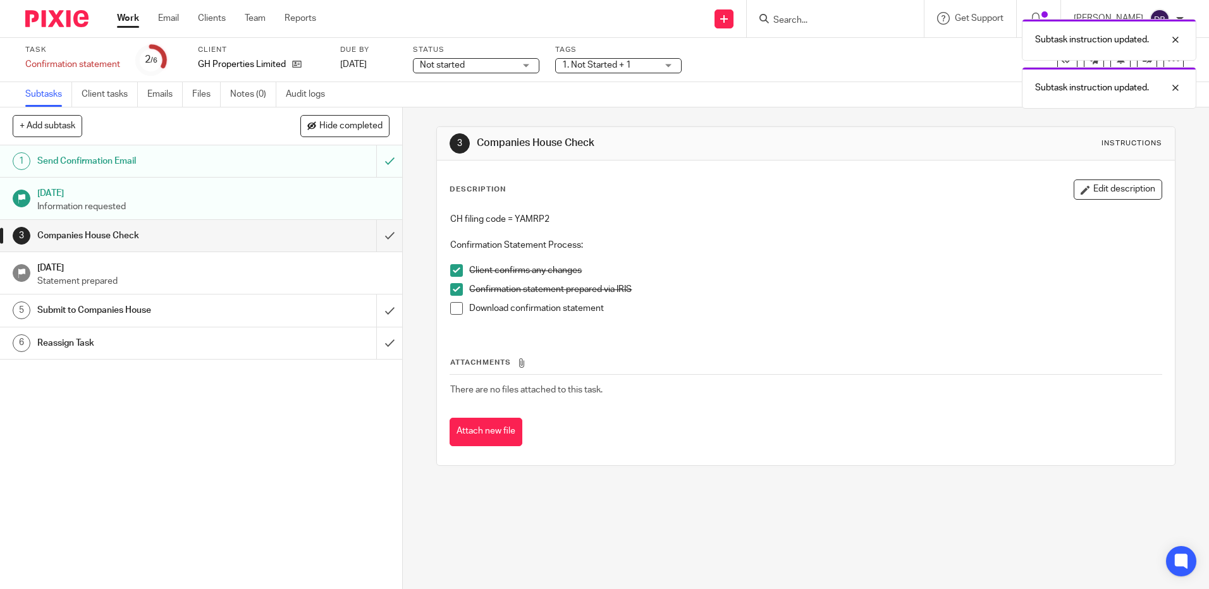
click at [450, 309] on span at bounding box center [456, 308] width 13 height 13
click at [379, 235] on input "submit" at bounding box center [201, 236] width 402 height 32
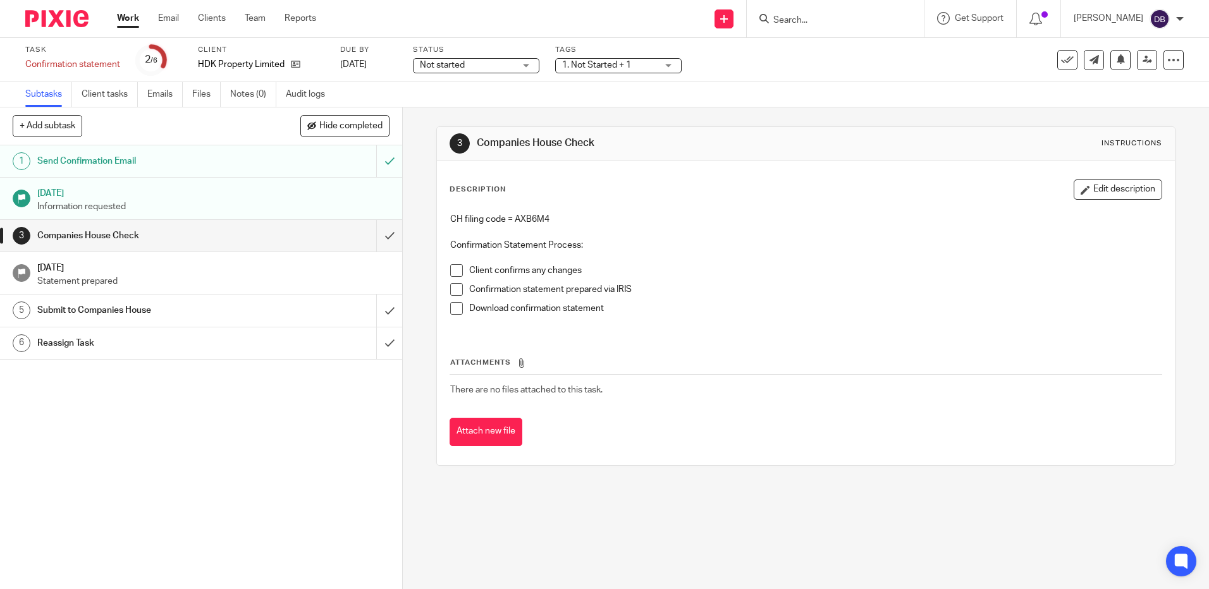
click at [453, 273] on span at bounding box center [456, 270] width 13 height 13
drag, startPoint x: 451, startPoint y: 286, endPoint x: 453, endPoint y: 300, distance: 13.3
click at [451, 288] on span at bounding box center [456, 289] width 13 height 13
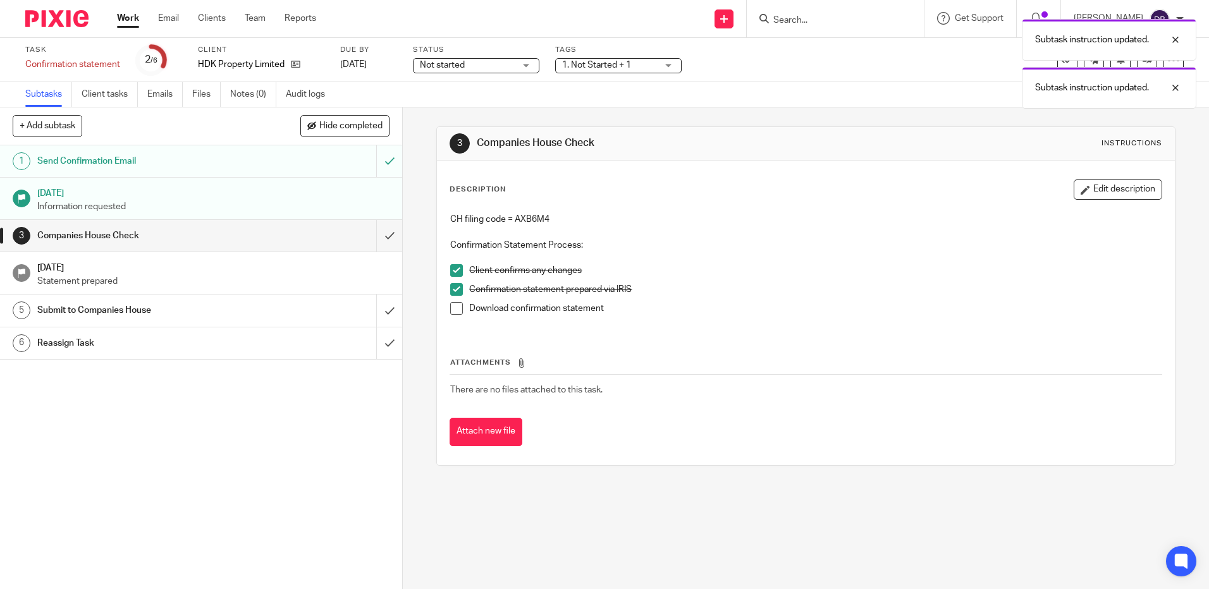
click at [454, 303] on span at bounding box center [456, 308] width 13 height 13
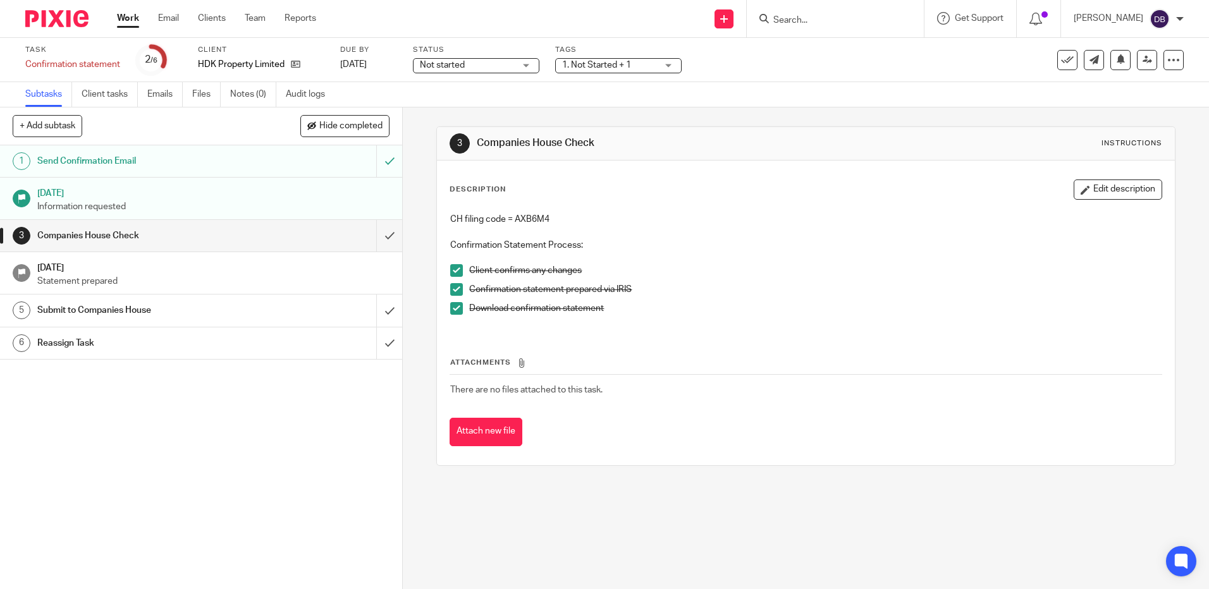
click at [486, 61] on span "Not started" at bounding box center [467, 65] width 95 height 13
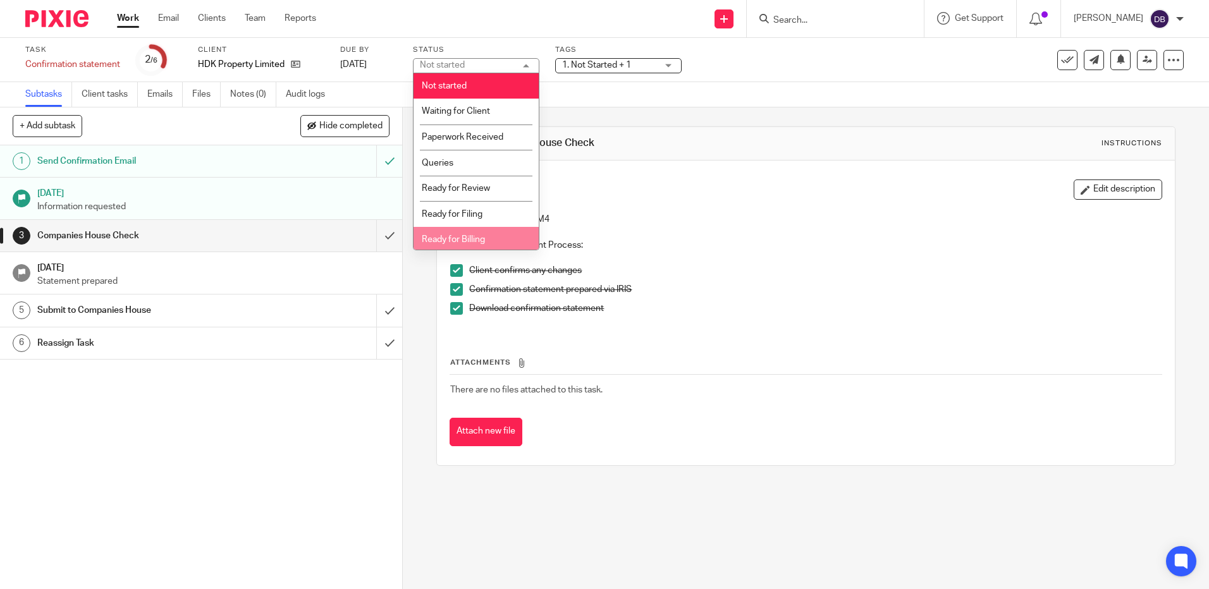
click at [463, 233] on li "Ready for Billing" at bounding box center [475, 240] width 125 height 26
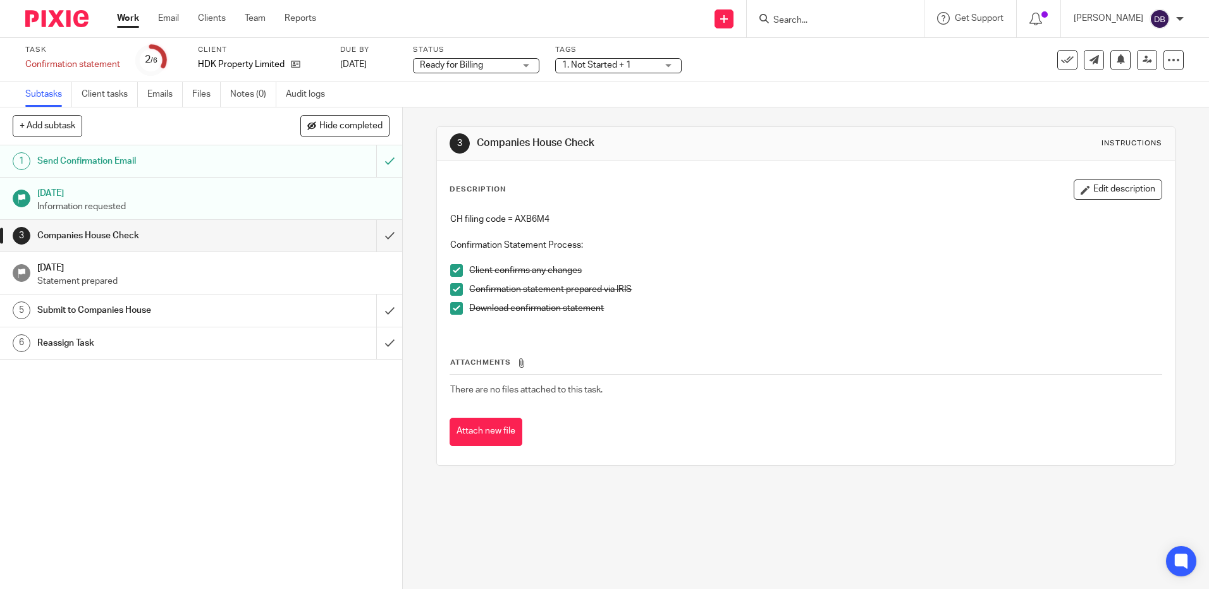
click at [601, 63] on span "1. Not Started + 1" at bounding box center [596, 65] width 69 height 9
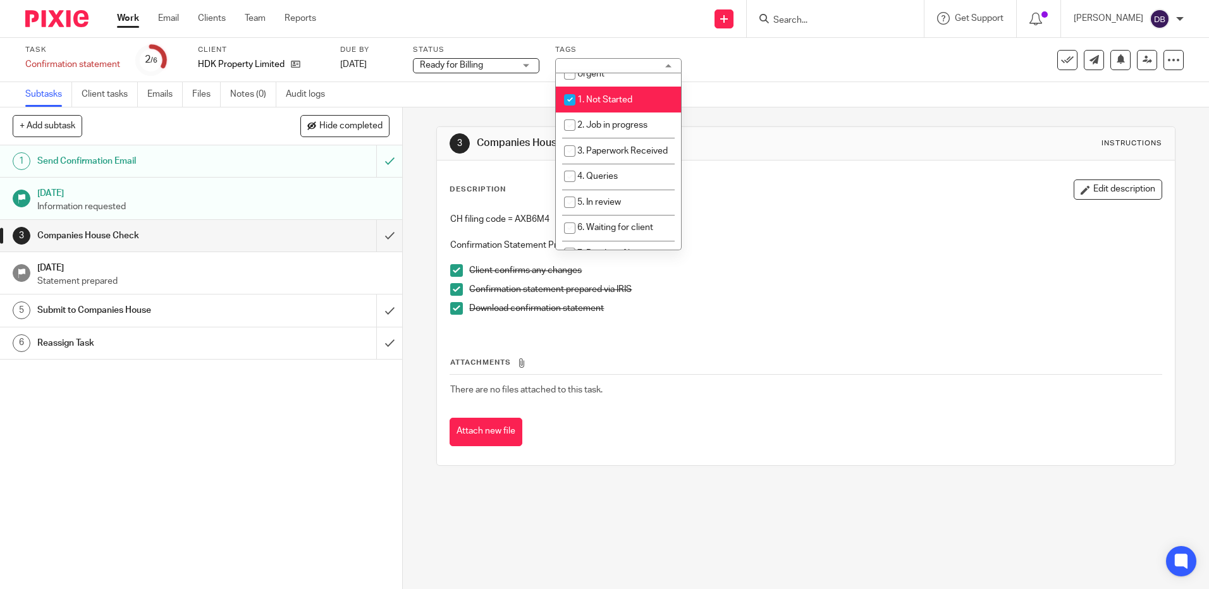
click at [598, 93] on li "1. Not Started" at bounding box center [618, 100] width 125 height 26
checkbox input "false"
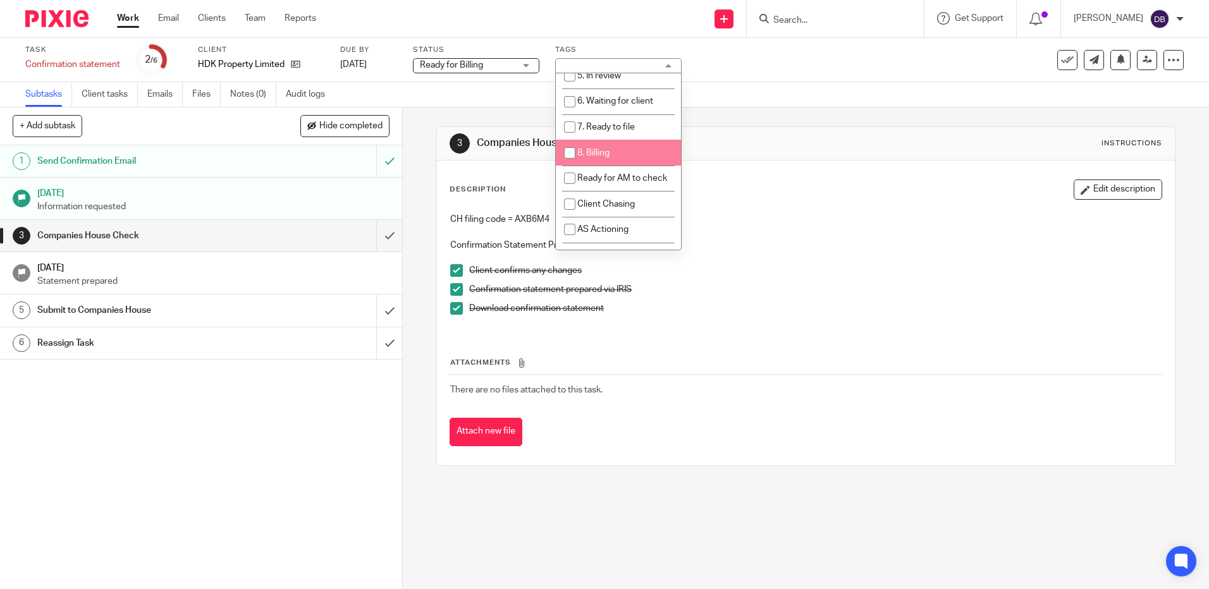
click at [593, 157] on span "8. Billing" at bounding box center [593, 153] width 32 height 9
checkbox input "true"
click at [816, 130] on div "3 Companies House Check Instructions" at bounding box center [805, 144] width 737 height 34
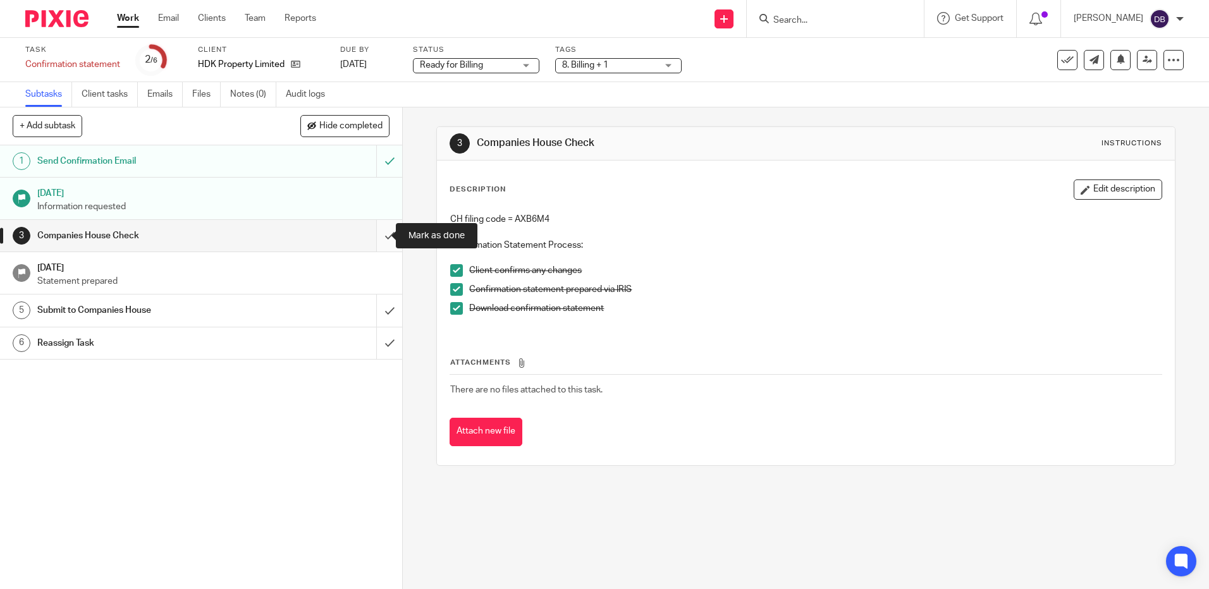
drag, startPoint x: 374, startPoint y: 229, endPoint x: 378, endPoint y: 241, distance: 13.2
click at [374, 229] on input "submit" at bounding box center [201, 236] width 402 height 32
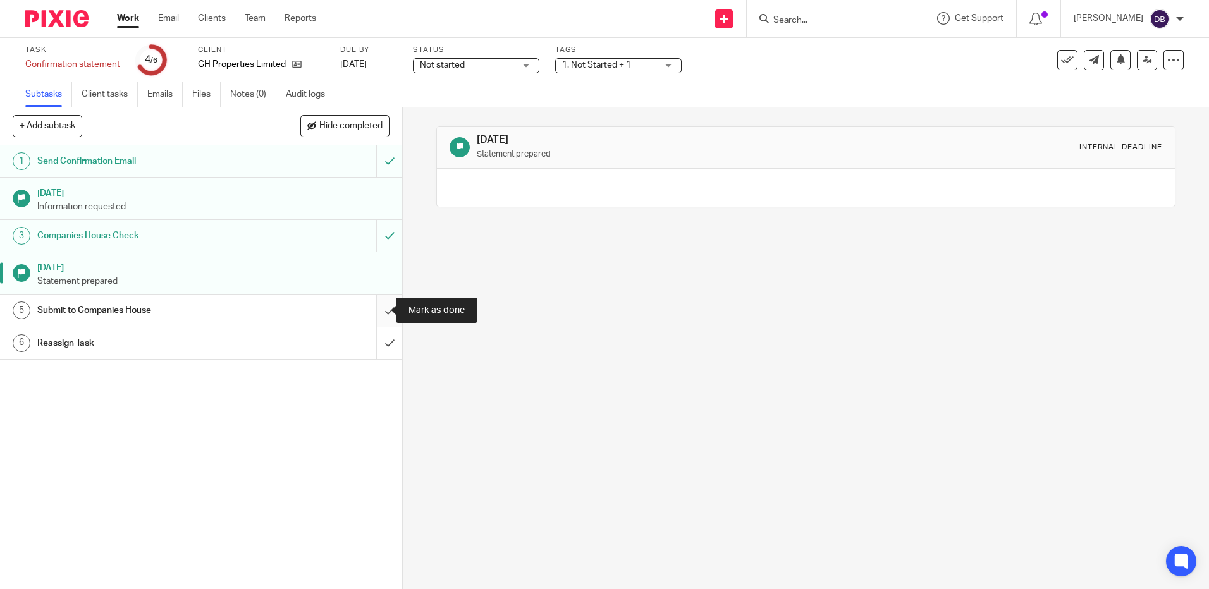
click at [379, 312] on input "submit" at bounding box center [201, 311] width 402 height 32
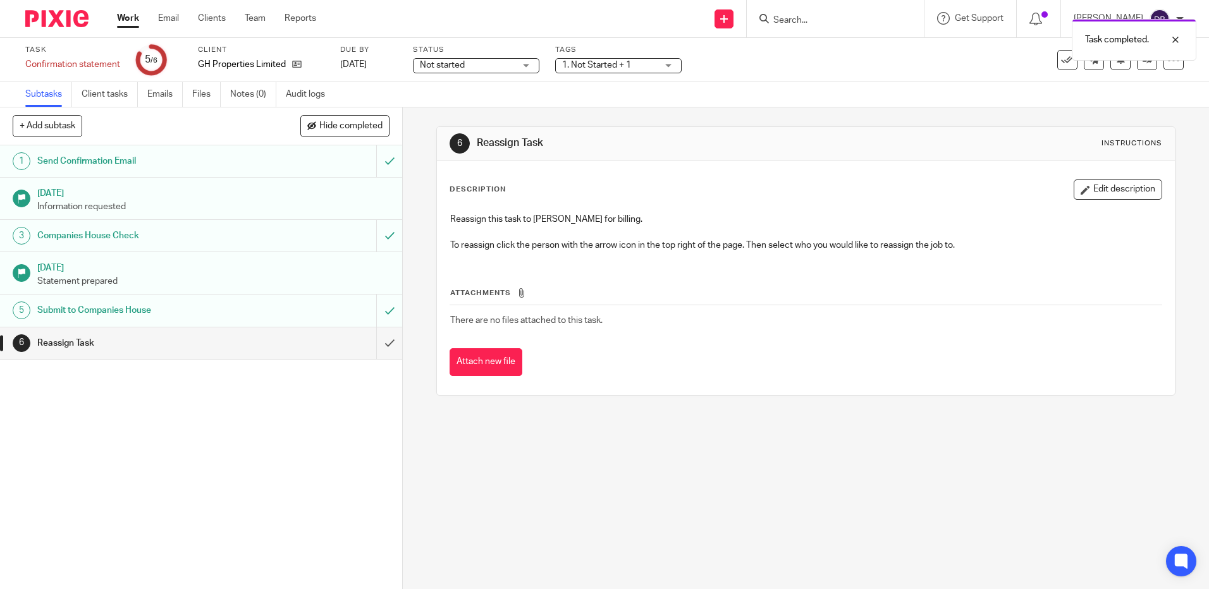
click at [449, 65] on span "Not started" at bounding box center [442, 65] width 45 height 9
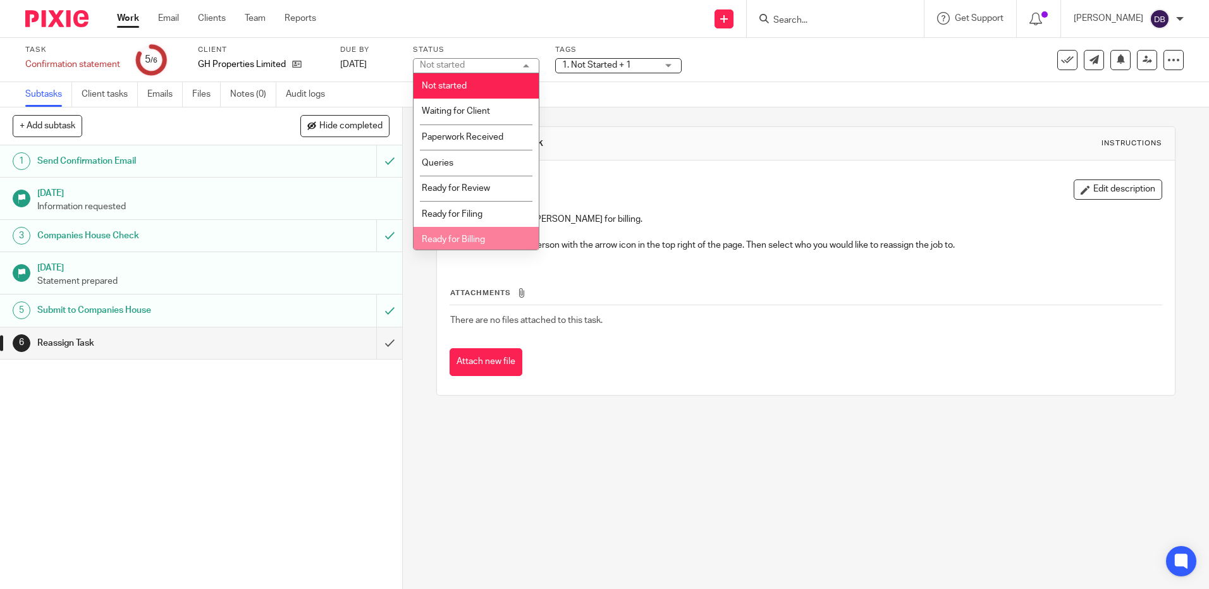
click at [465, 231] on li "Ready for Billing" at bounding box center [475, 240] width 125 height 26
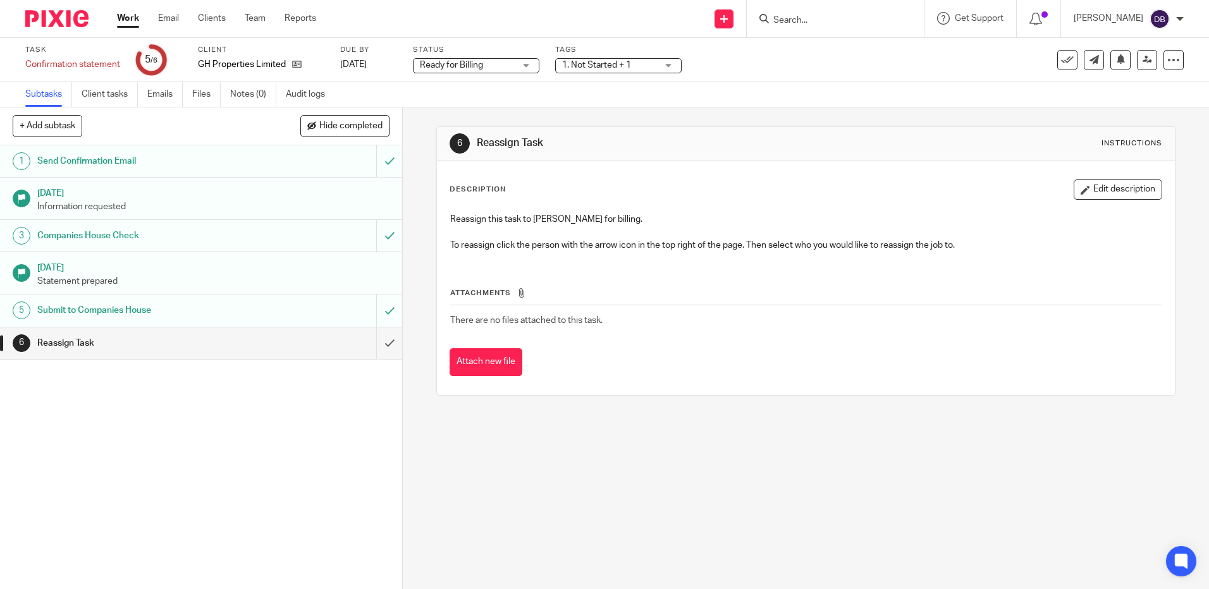
click at [625, 67] on span "1. Not Started + 1" at bounding box center [596, 65] width 69 height 9
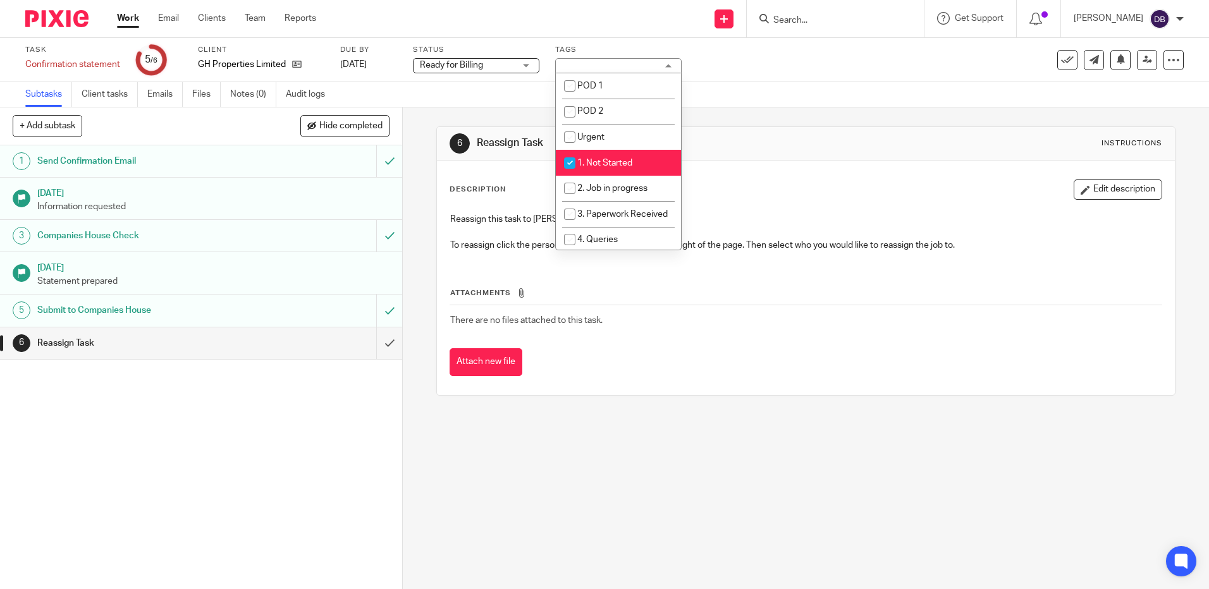
click at [631, 166] on span "1. Not Started" at bounding box center [604, 163] width 55 height 9
checkbox input "false"
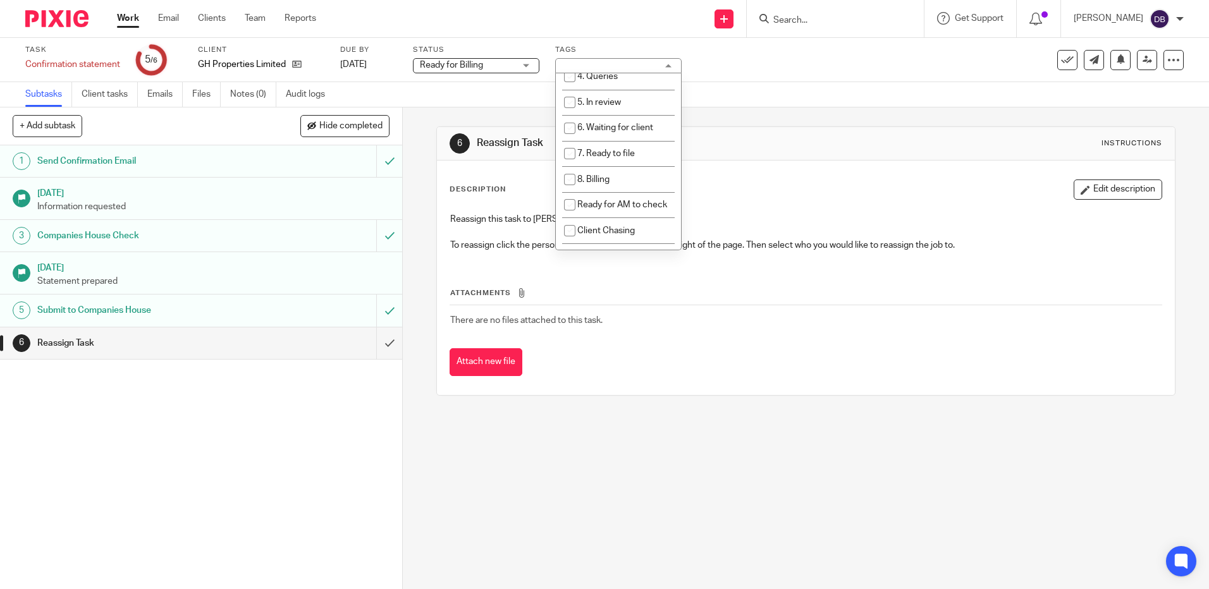
scroll to position [190, 0]
click at [611, 166] on li "8. Billing" at bounding box center [618, 153] width 125 height 26
checkbox input "true"
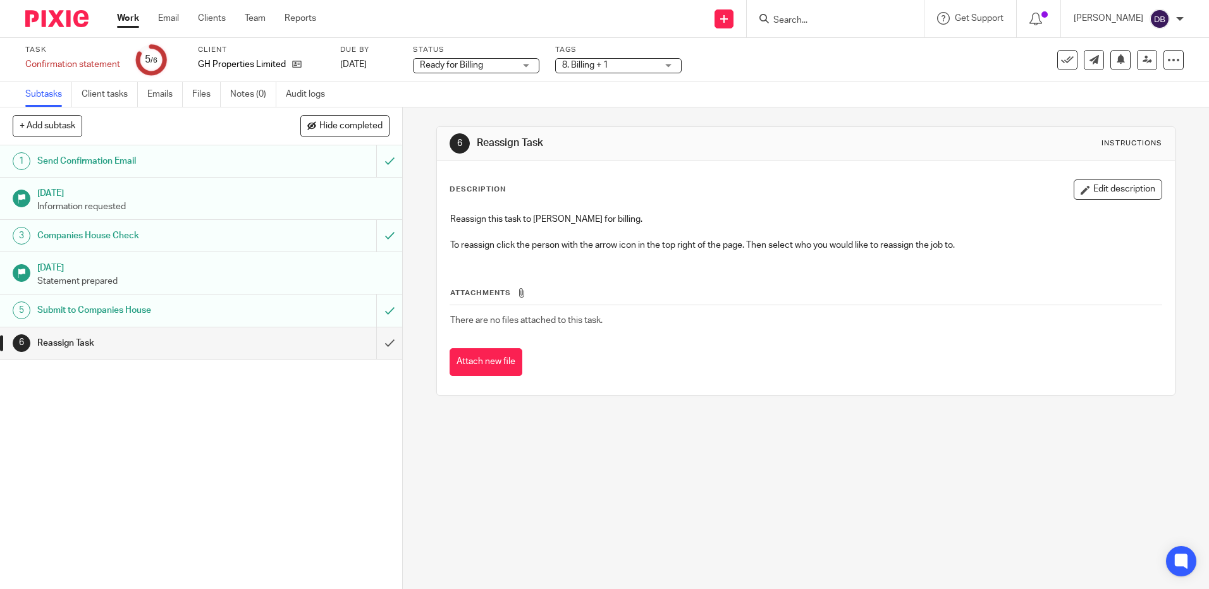
drag, startPoint x: 867, startPoint y: 92, endPoint x: 877, endPoint y: 92, distance: 10.1
click at [872, 92] on div "Subtasks Client tasks Emails Files Notes (0) Audit logs" at bounding box center [604, 94] width 1209 height 25
click at [1142, 59] on icon at bounding box center [1146, 59] width 9 height 9
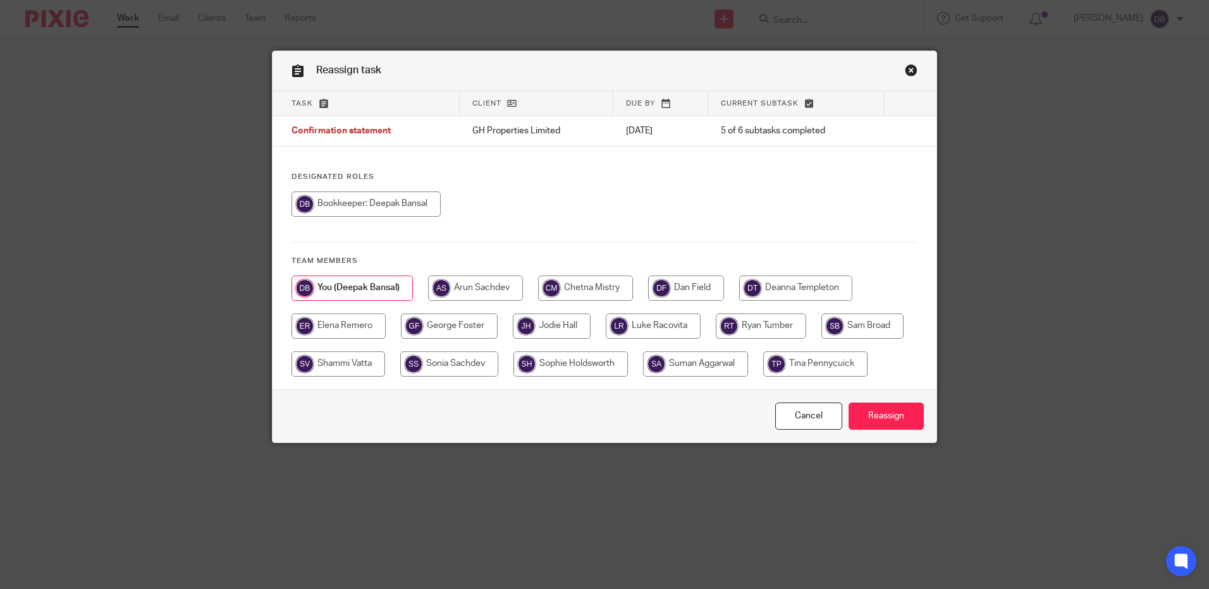
click at [804, 291] on input "radio" at bounding box center [795, 288] width 113 height 25
radio input "true"
click at [878, 414] on input "Reassign" at bounding box center [885, 416] width 75 height 27
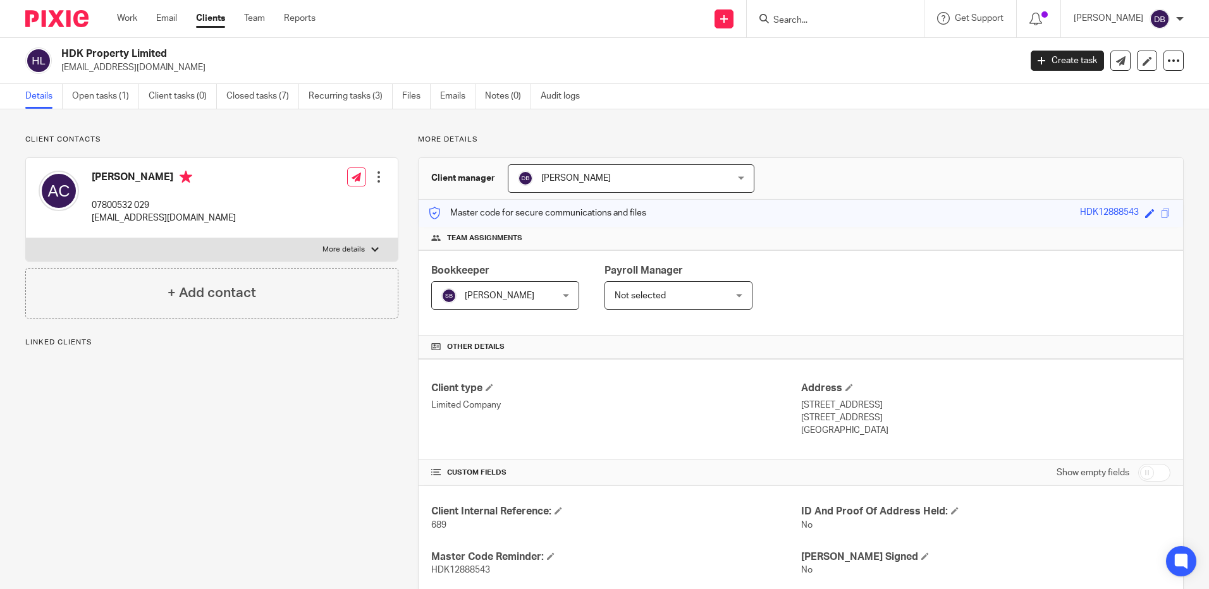
scroll to position [407, 0]
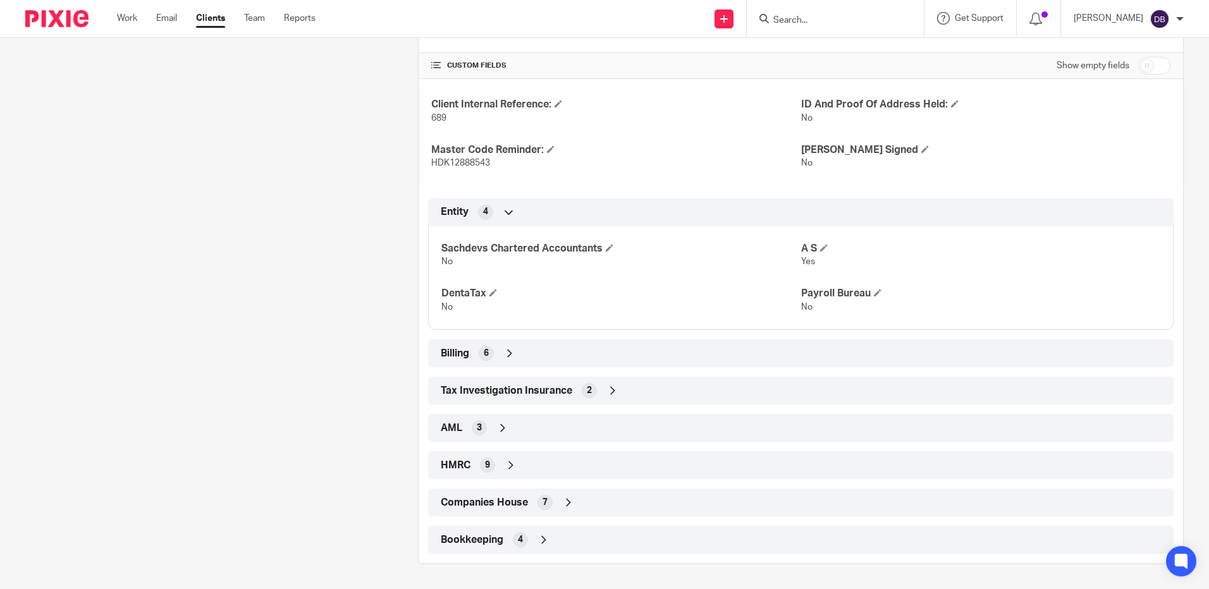
click at [576, 499] on div "Companies House 7" at bounding box center [800, 502] width 726 height 21
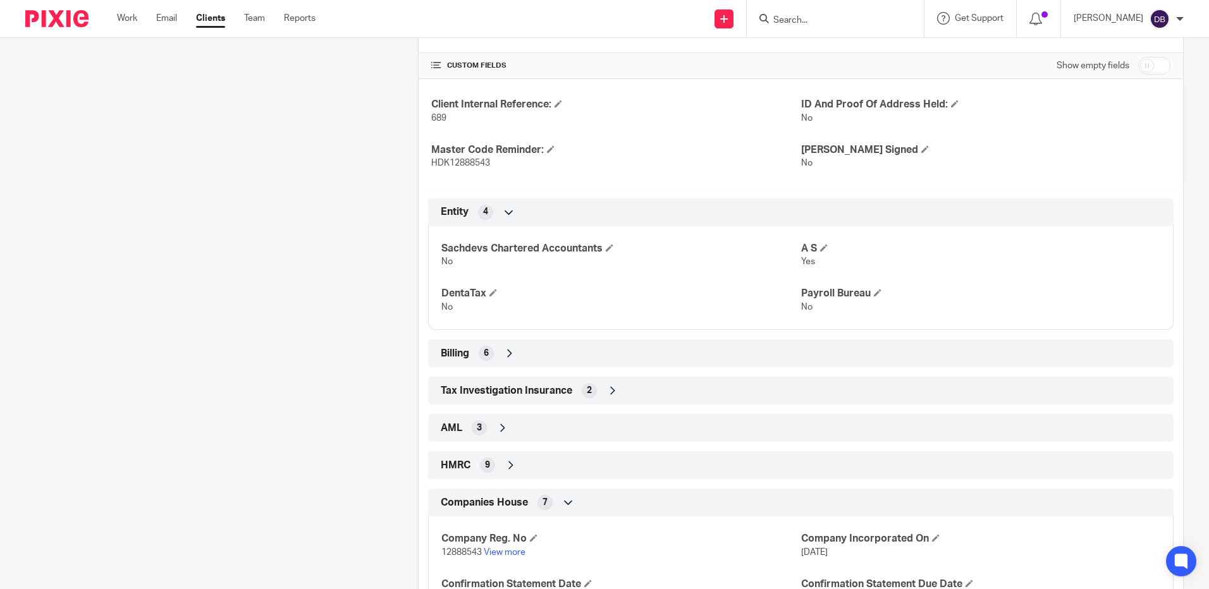
click at [455, 548] on span "12888543" at bounding box center [461, 552] width 40 height 9
copy p "12888543"
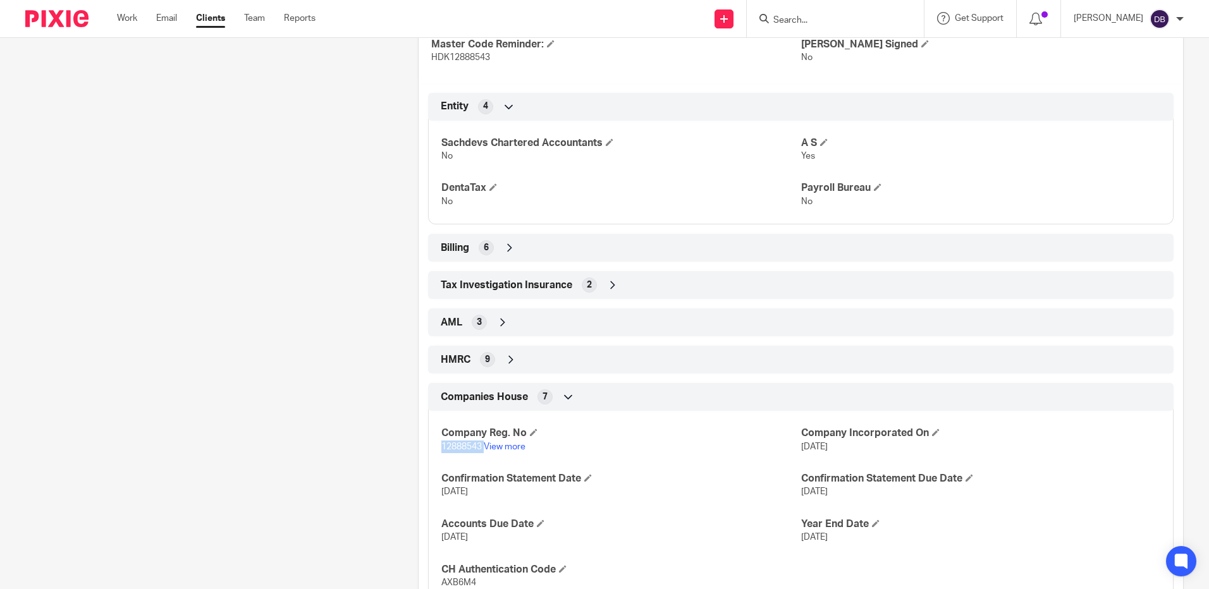
scroll to position [602, 0]
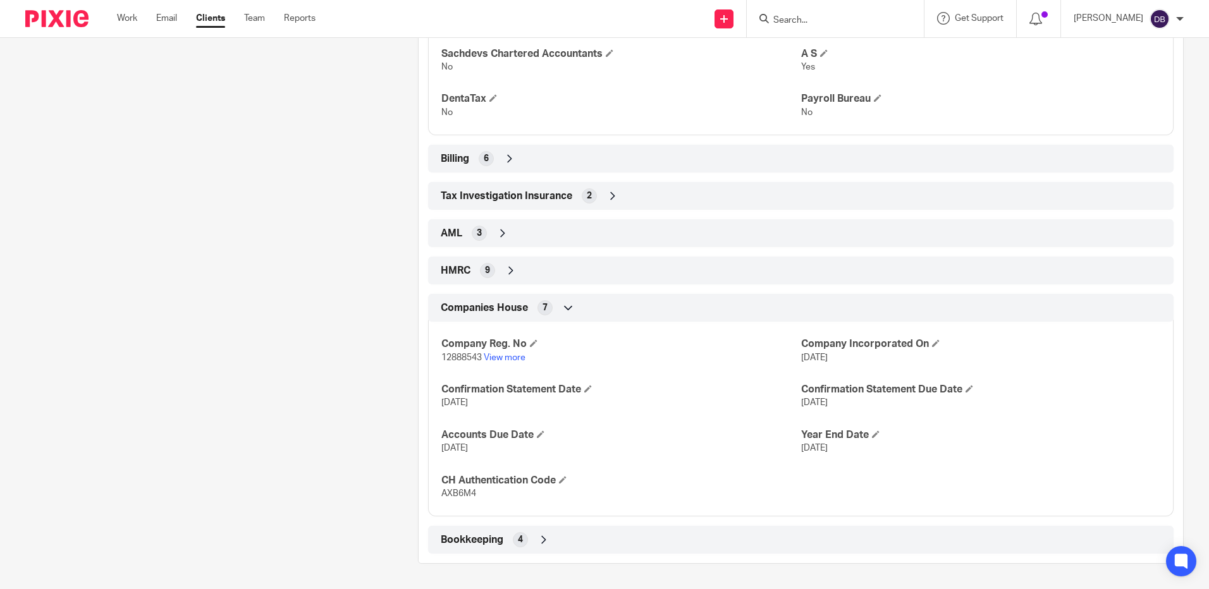
click at [454, 495] on span "AXB6M4" at bounding box center [458, 493] width 35 height 9
copy span "AXB6M4"
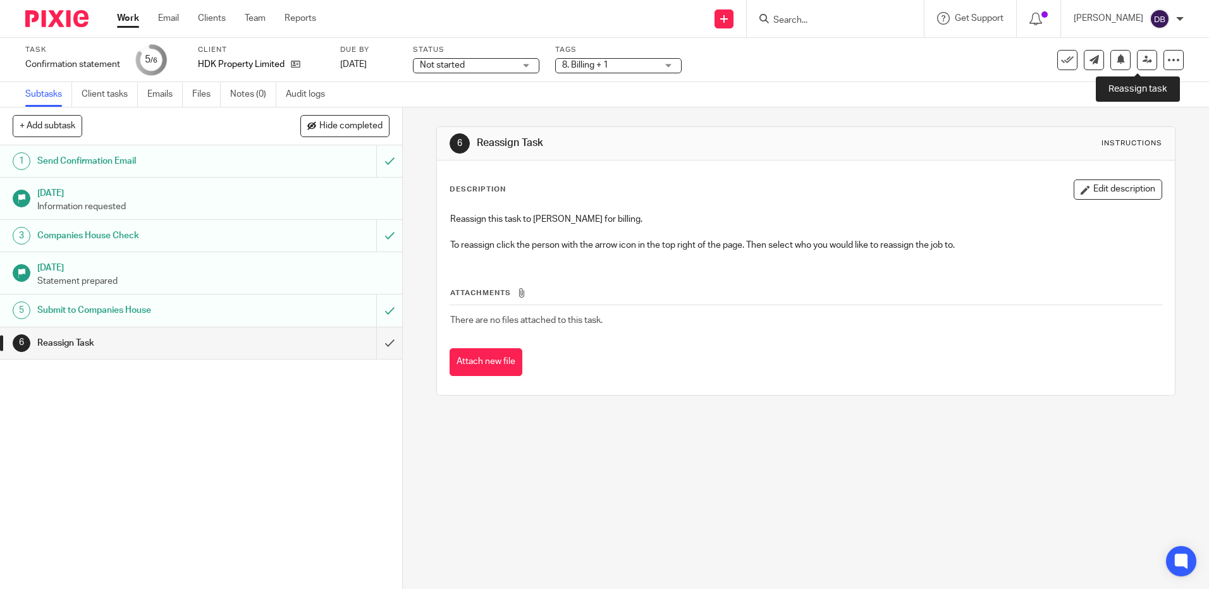
click at [1142, 60] on icon at bounding box center [1146, 59] width 9 height 9
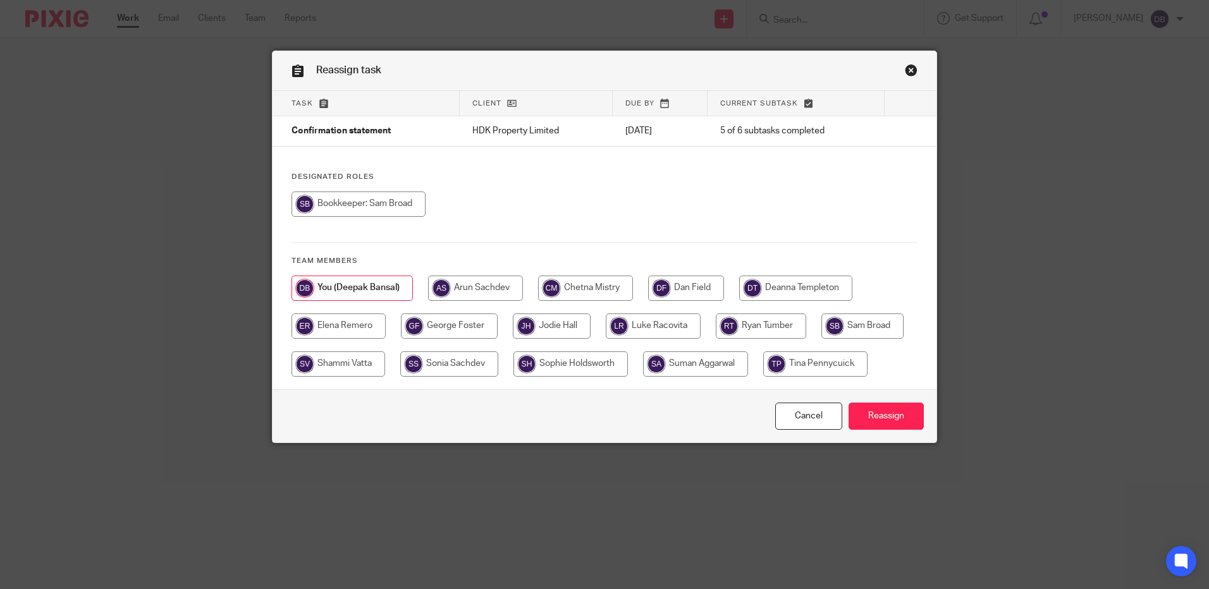
click at [774, 288] on input "radio" at bounding box center [795, 288] width 113 height 25
radio input "true"
click at [892, 423] on input "Reassign" at bounding box center [885, 416] width 75 height 27
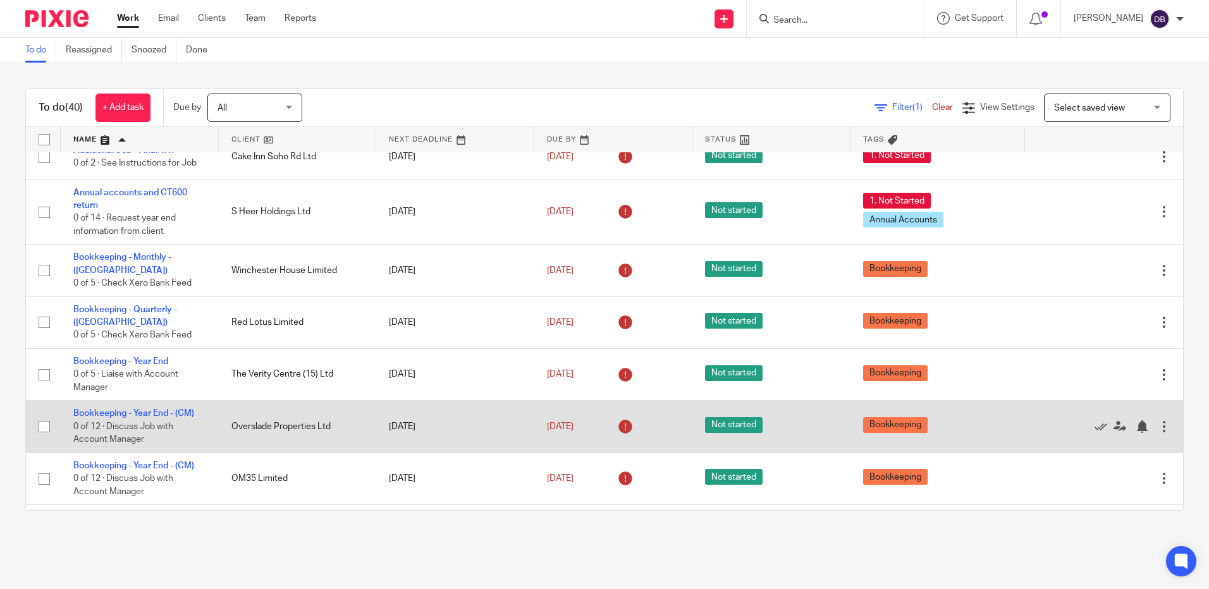
scroll to position [126, 0]
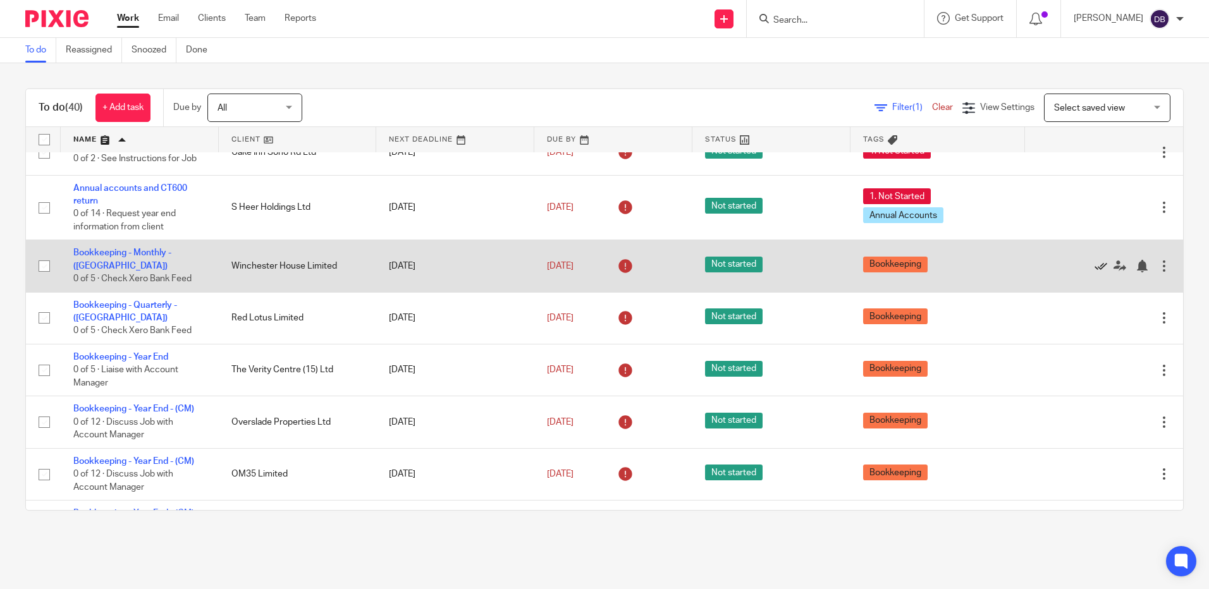
click at [1094, 264] on icon at bounding box center [1100, 266] width 13 height 13
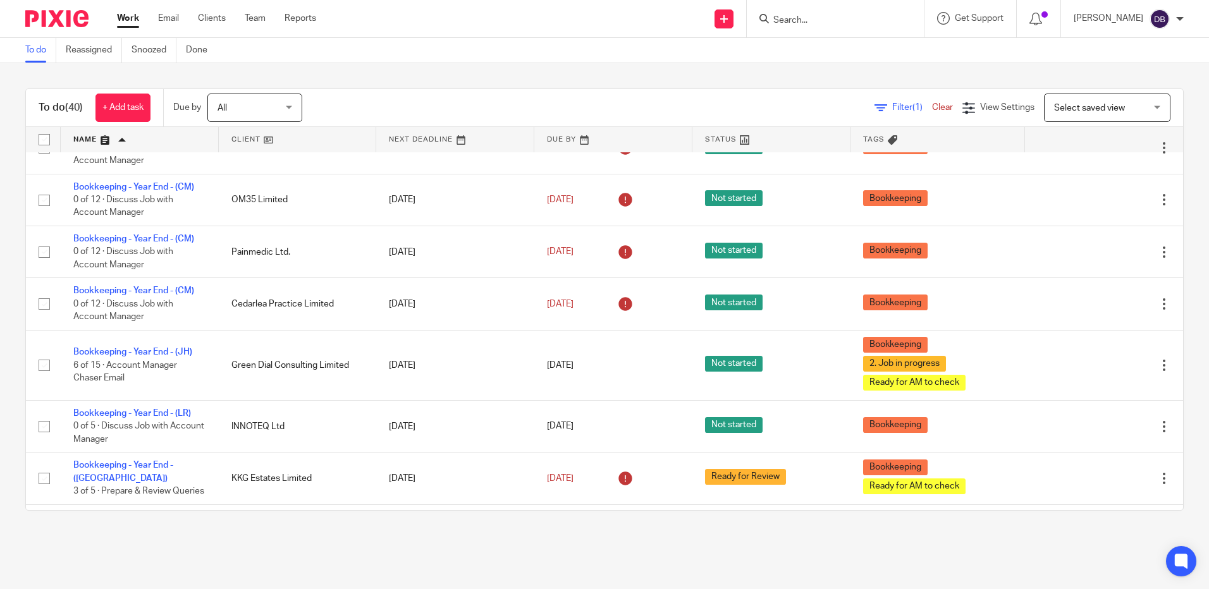
scroll to position [379, 0]
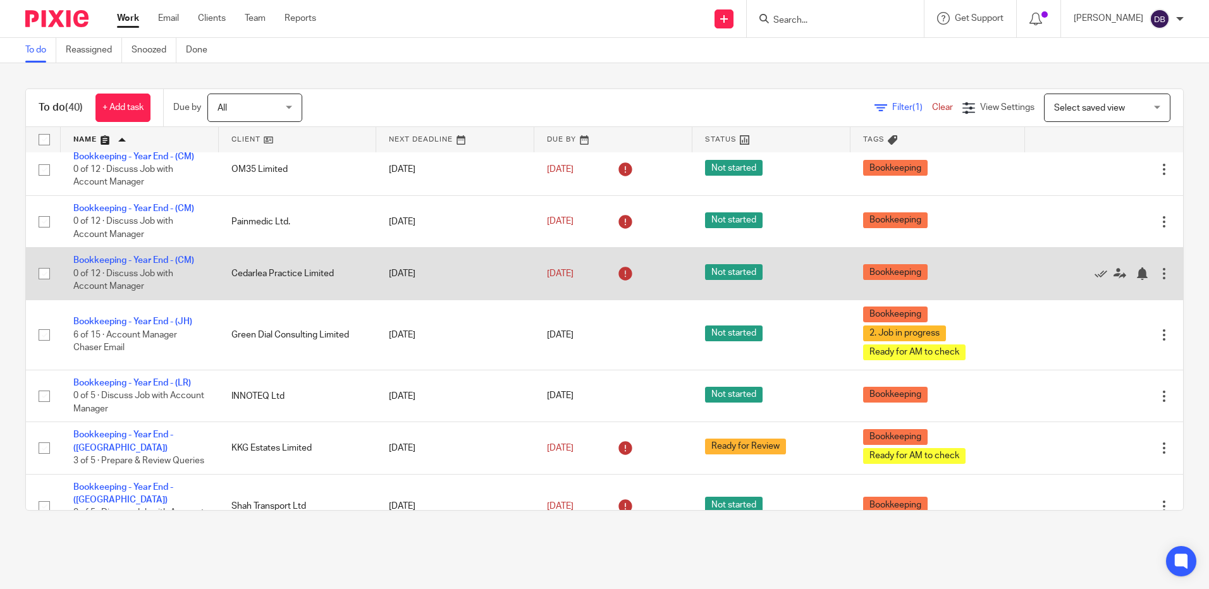
click at [44, 266] on input "checkbox" at bounding box center [44, 274] width 24 height 24
click at [40, 268] on input "checkbox" at bounding box center [44, 274] width 24 height 24
checkbox input "false"
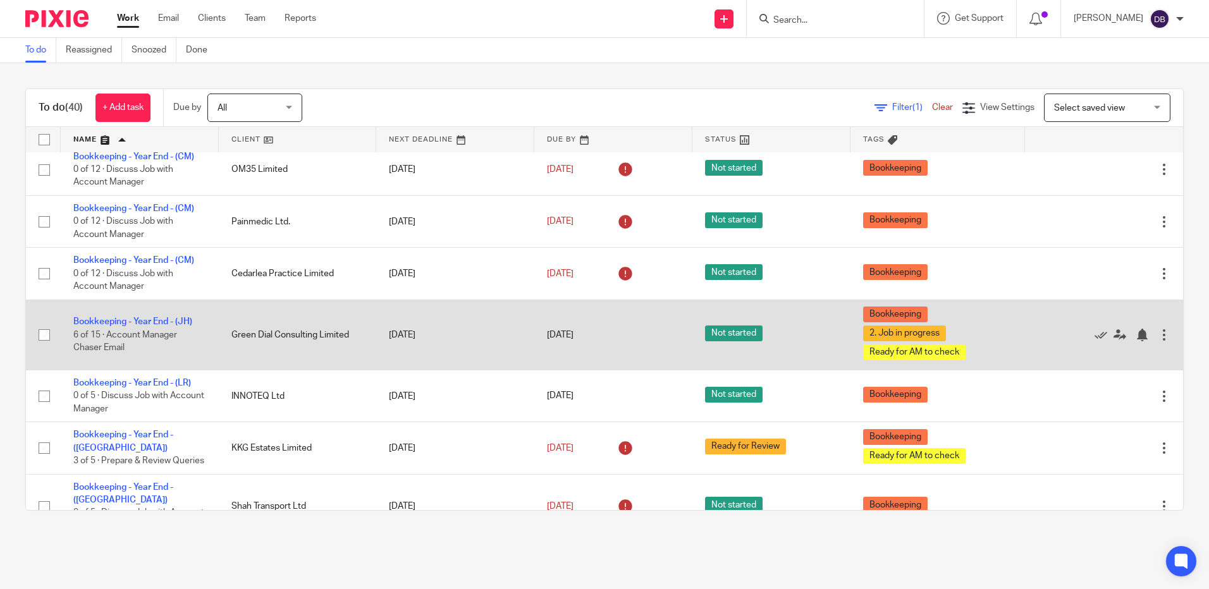
click at [44, 327] on input "checkbox" at bounding box center [44, 335] width 24 height 24
checkbox input "true"
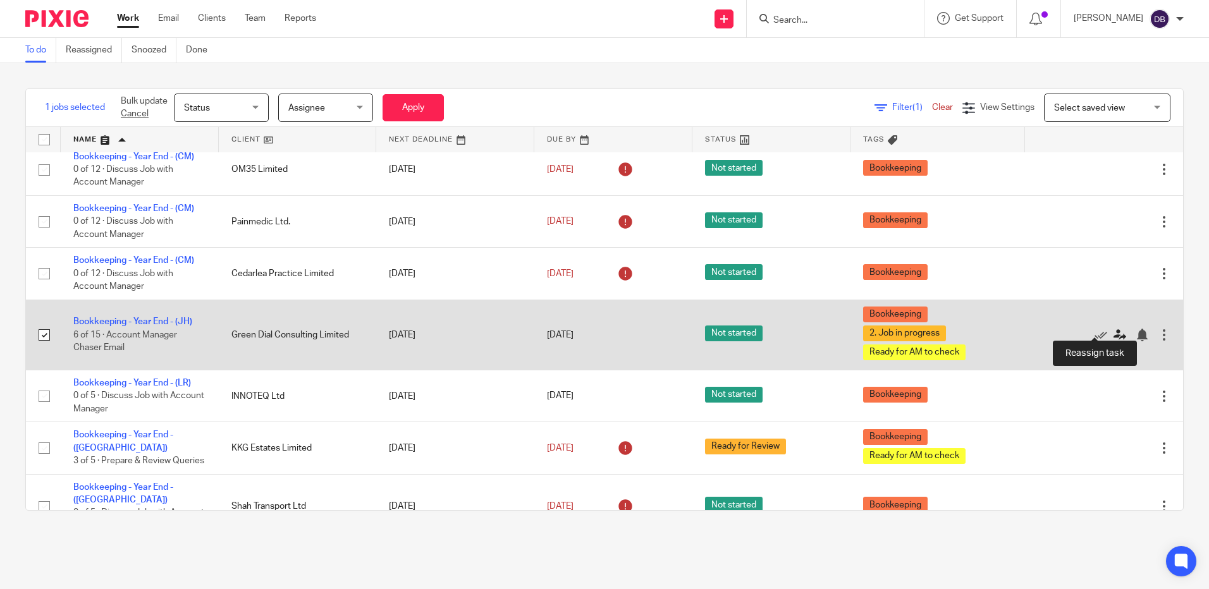
click at [1113, 329] on icon at bounding box center [1119, 335] width 13 height 13
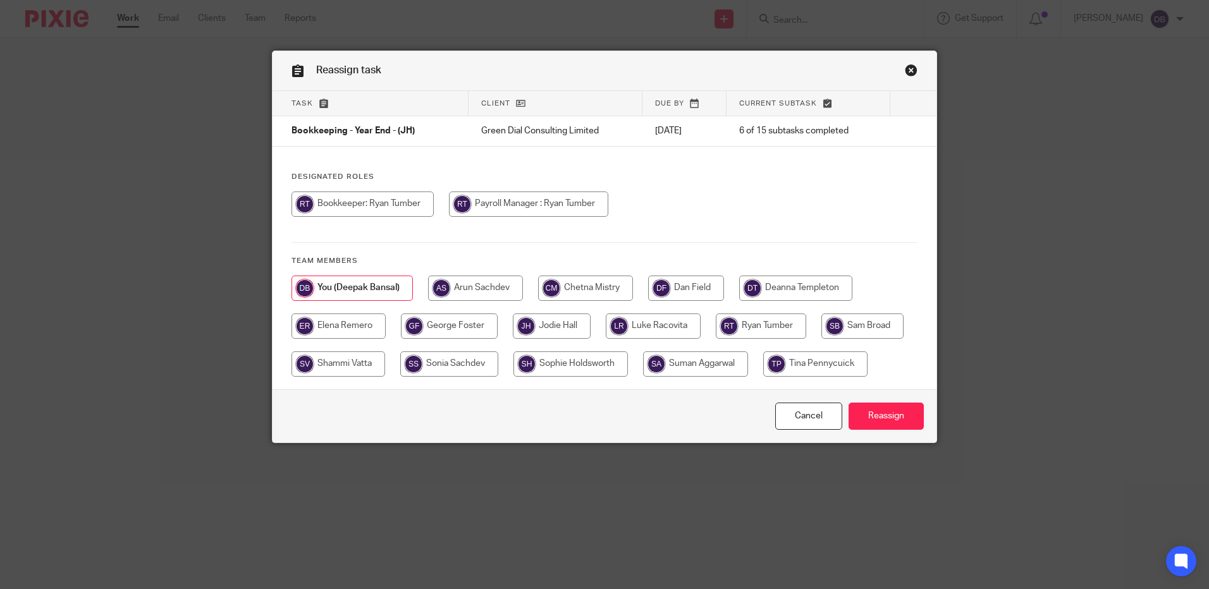
click at [769, 327] on input "radio" at bounding box center [761, 326] width 90 height 25
radio input "true"
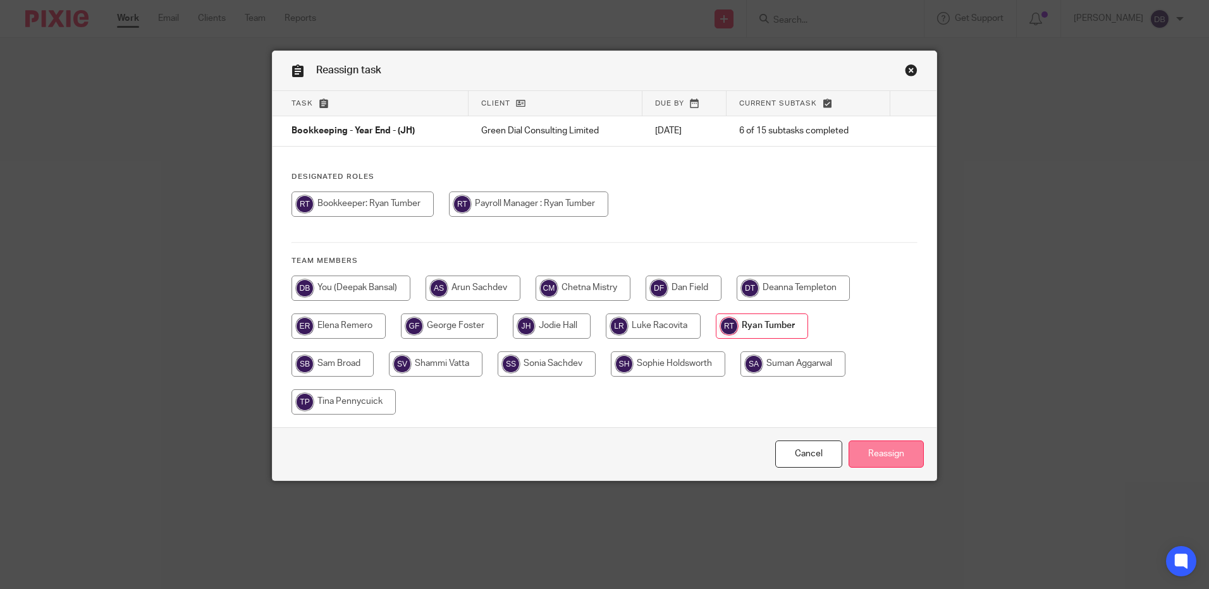
click at [875, 453] on input "Reassign" at bounding box center [885, 454] width 75 height 27
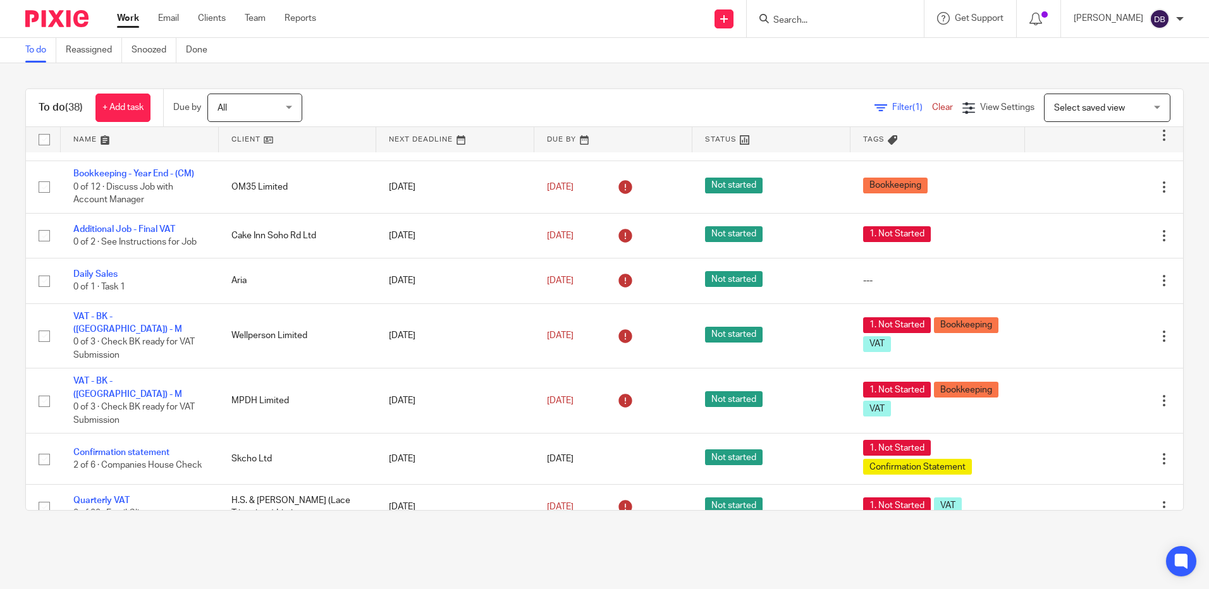
scroll to position [316, 0]
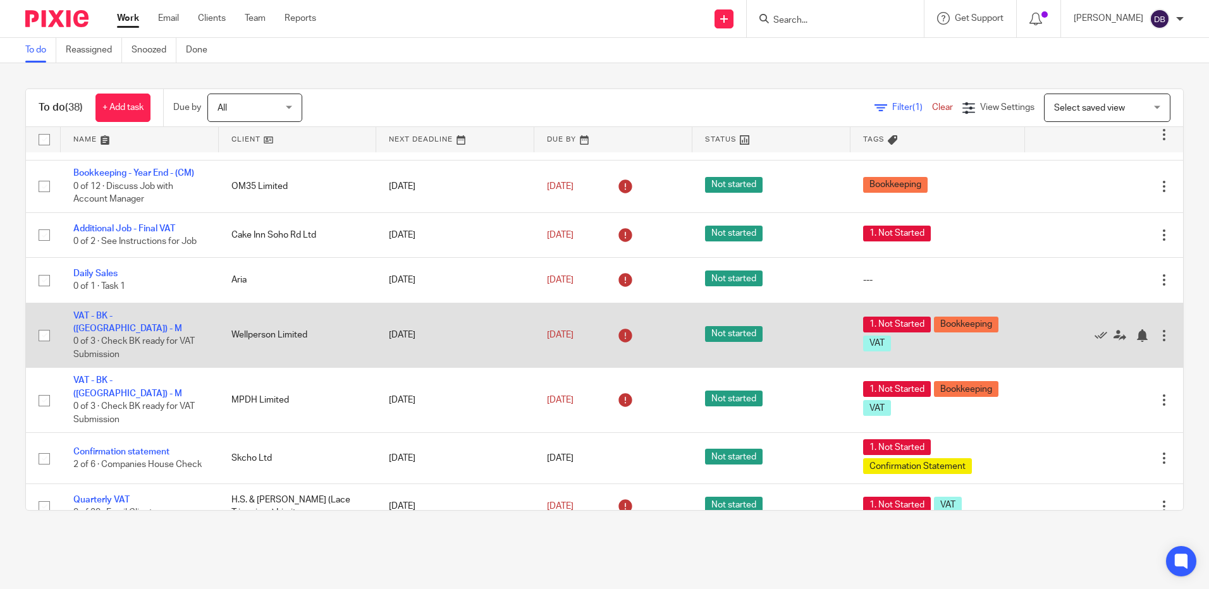
click at [39, 324] on input "checkbox" at bounding box center [44, 336] width 24 height 24
checkbox input "true"
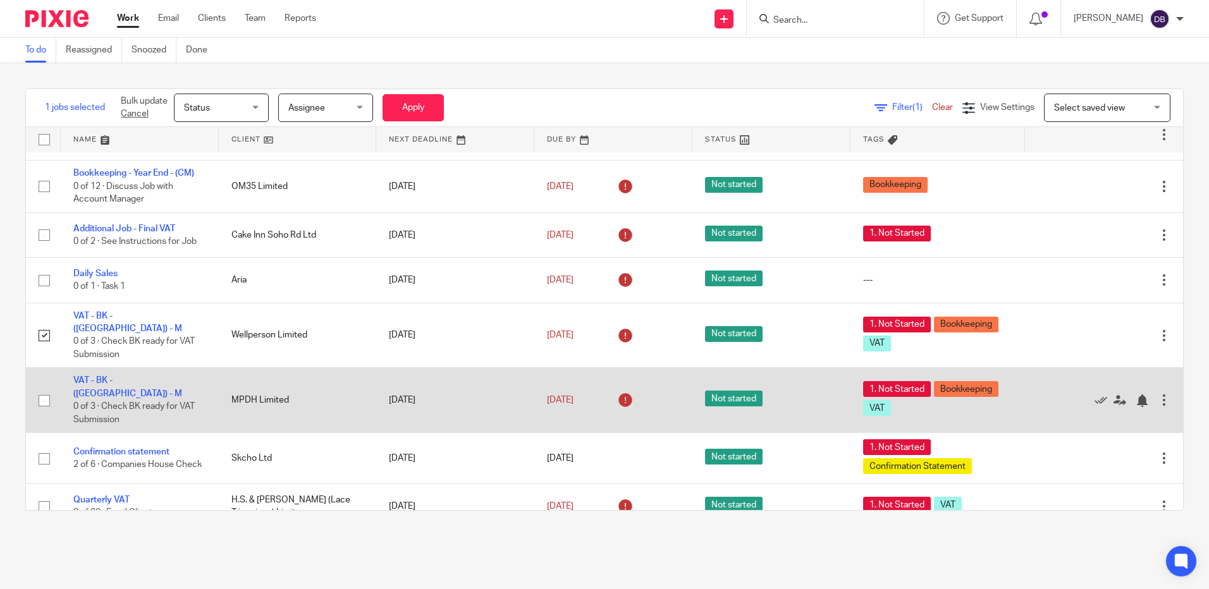
click at [39, 389] on input "checkbox" at bounding box center [44, 401] width 24 height 24
checkbox input "true"
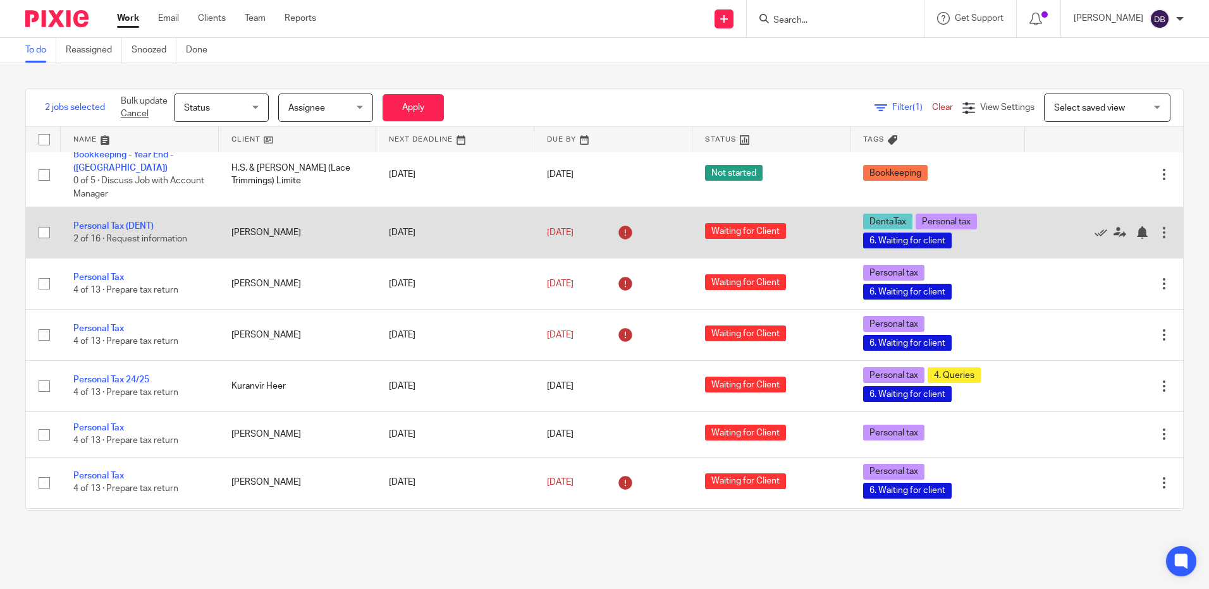
scroll to position [1201, 0]
